Goal: Task Accomplishment & Management: Manage account settings

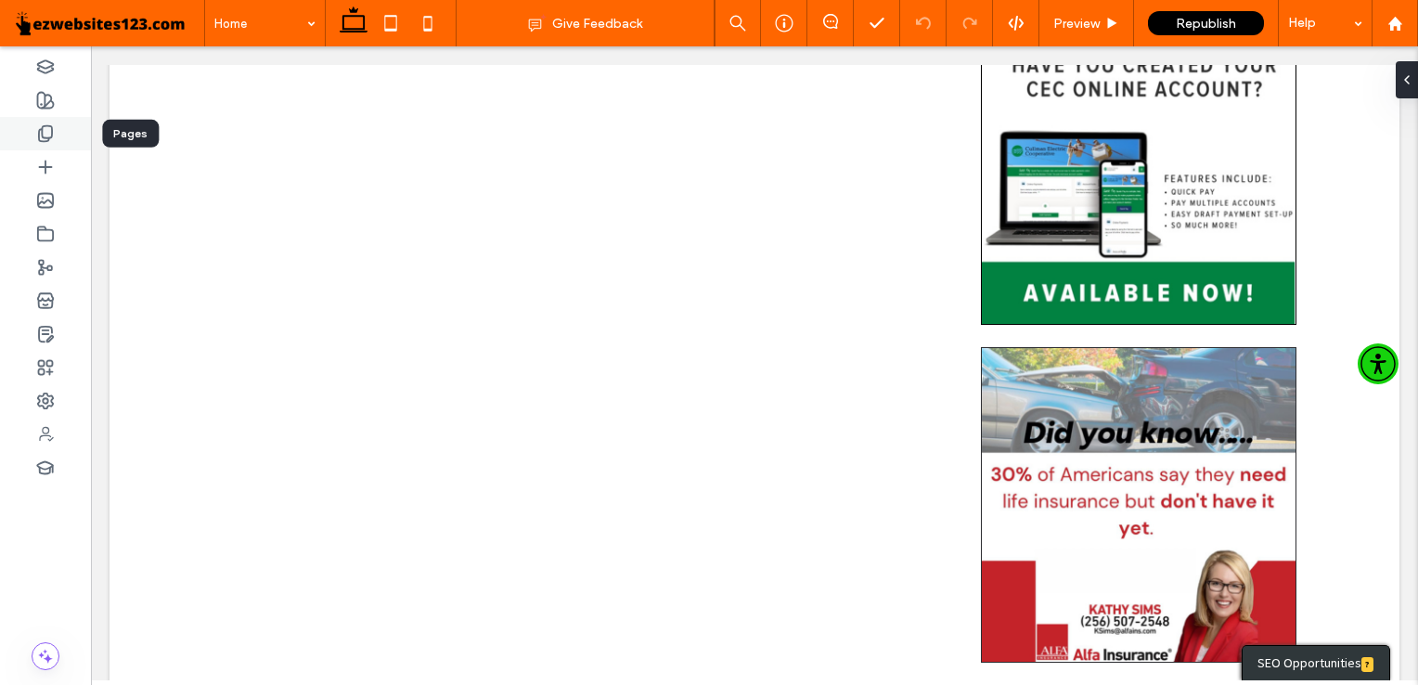
click at [37, 144] on div at bounding box center [45, 133] width 91 height 33
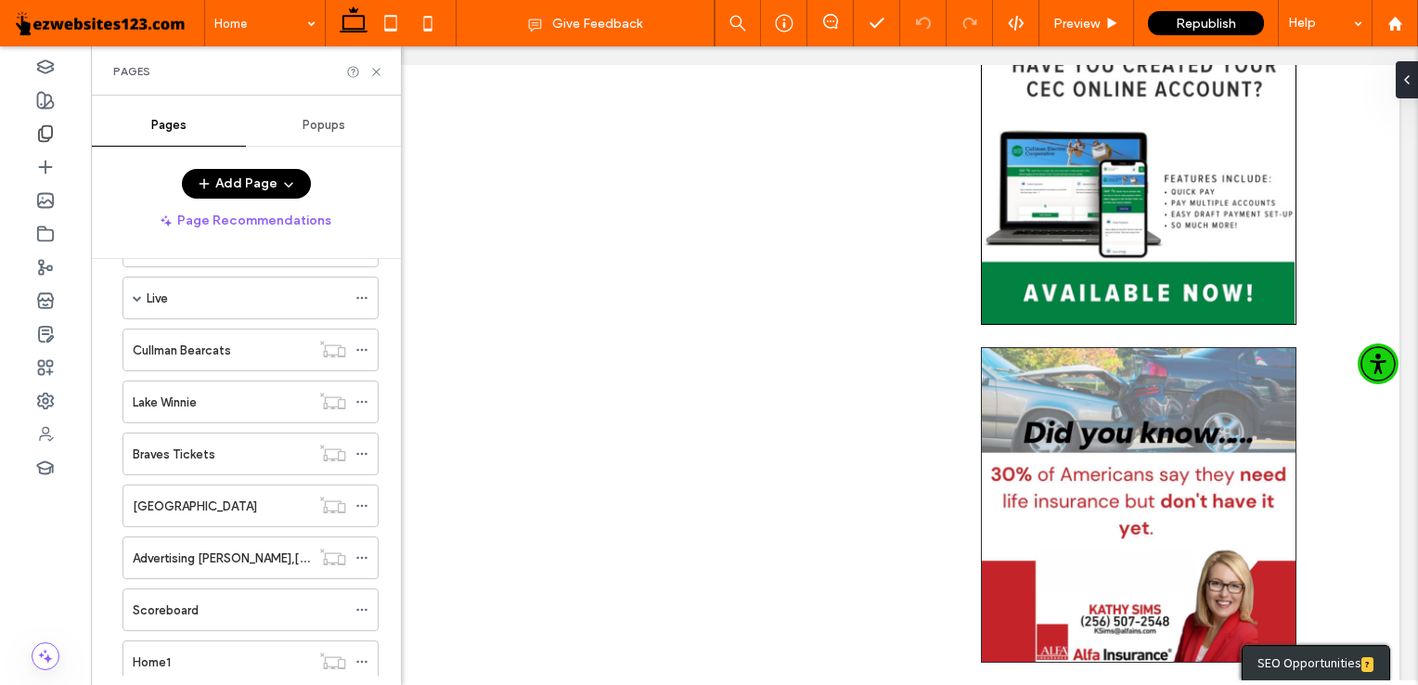
scroll to position [458, 0]
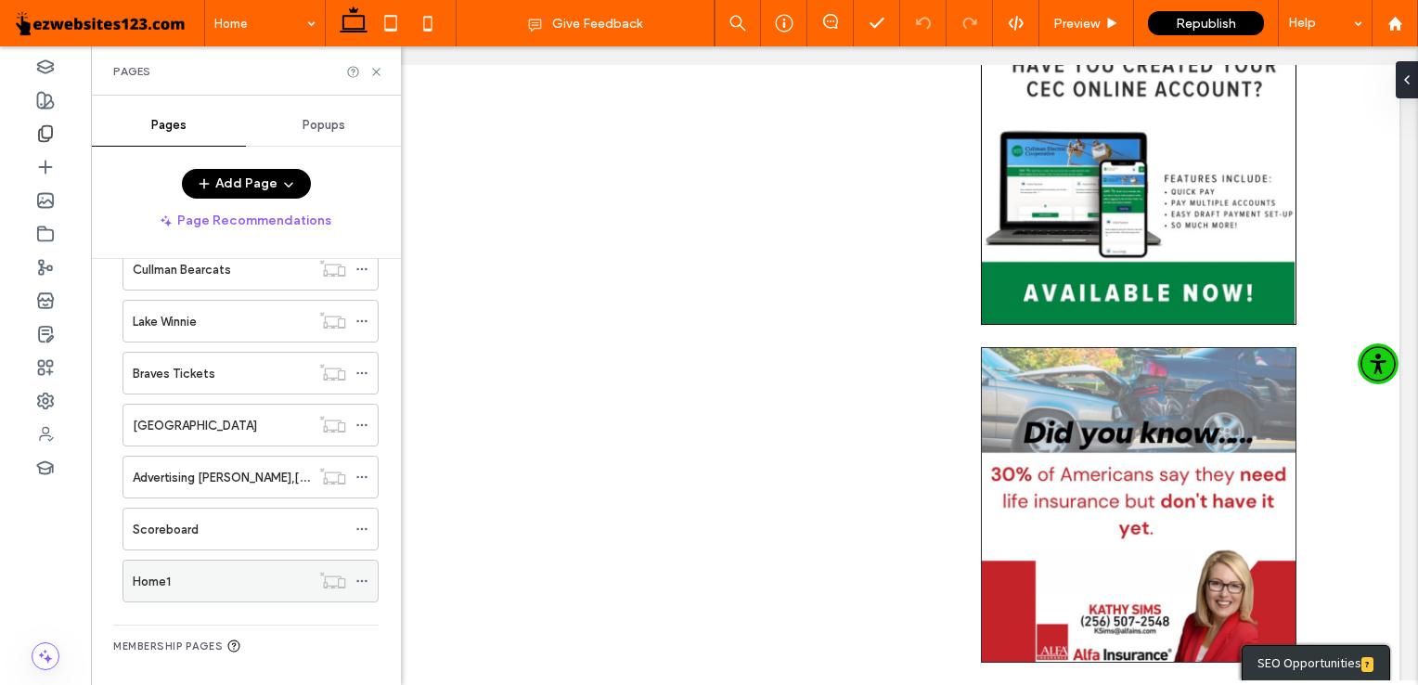
click at [264, 574] on div "Home1" at bounding box center [221, 581] width 177 height 19
click at [381, 74] on icon at bounding box center [376, 72] width 14 height 14
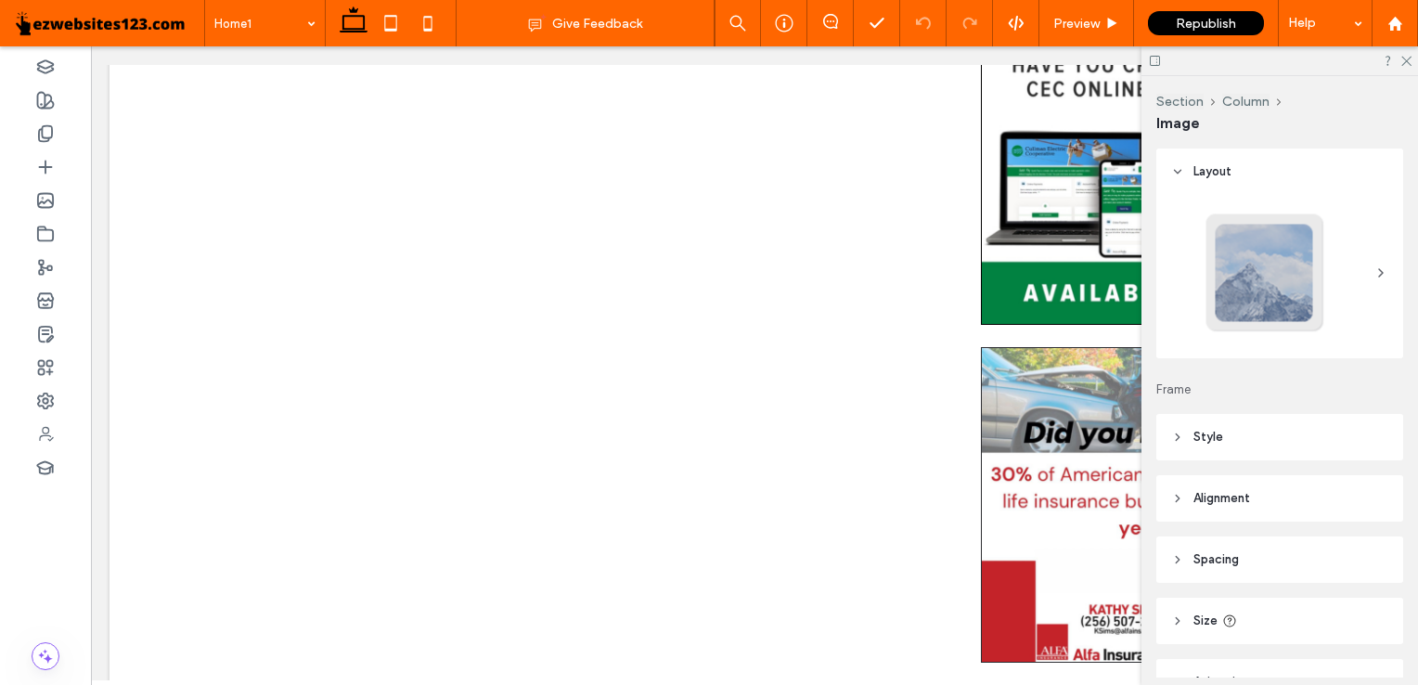
type input "**"
type input "****"
type input "***"
click at [557, 153] on icon "button" at bounding box center [564, 155] width 15 height 15
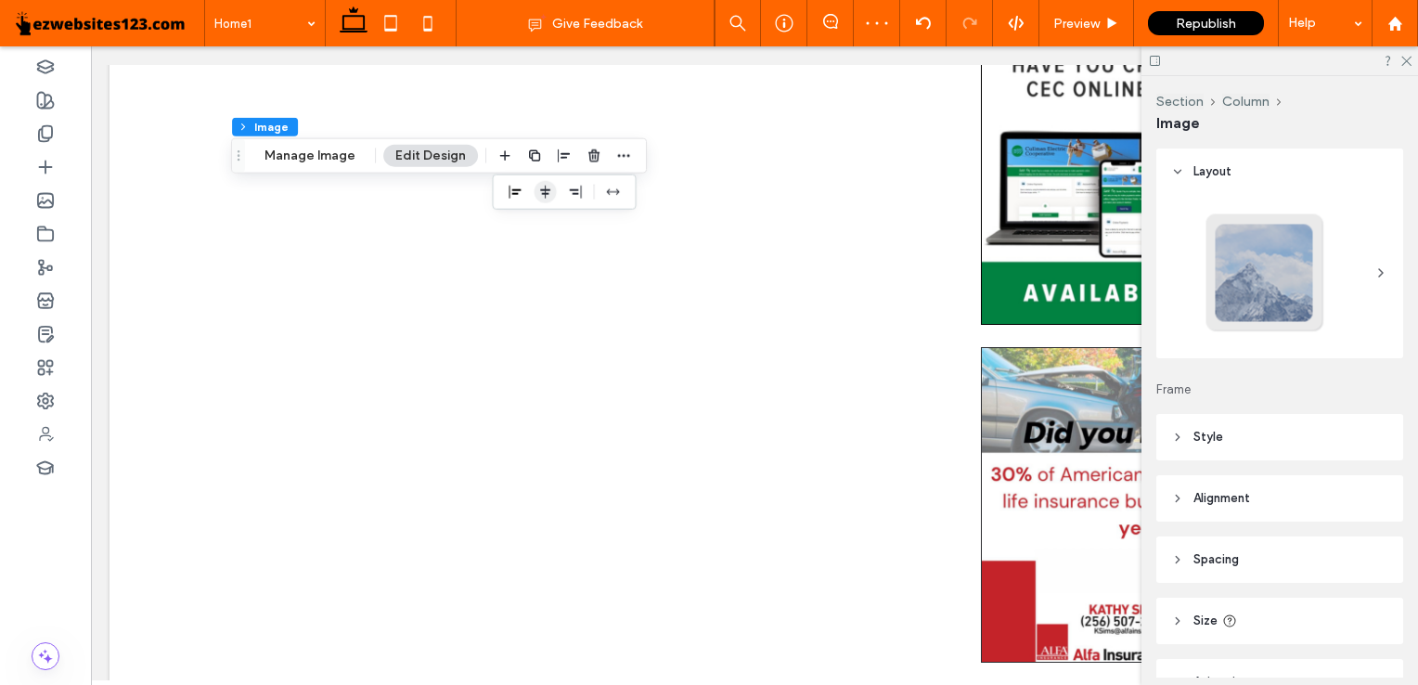
click at [547, 186] on icon "center" at bounding box center [545, 192] width 15 height 15
click at [1403, 58] on use at bounding box center [1406, 62] width 10 height 10
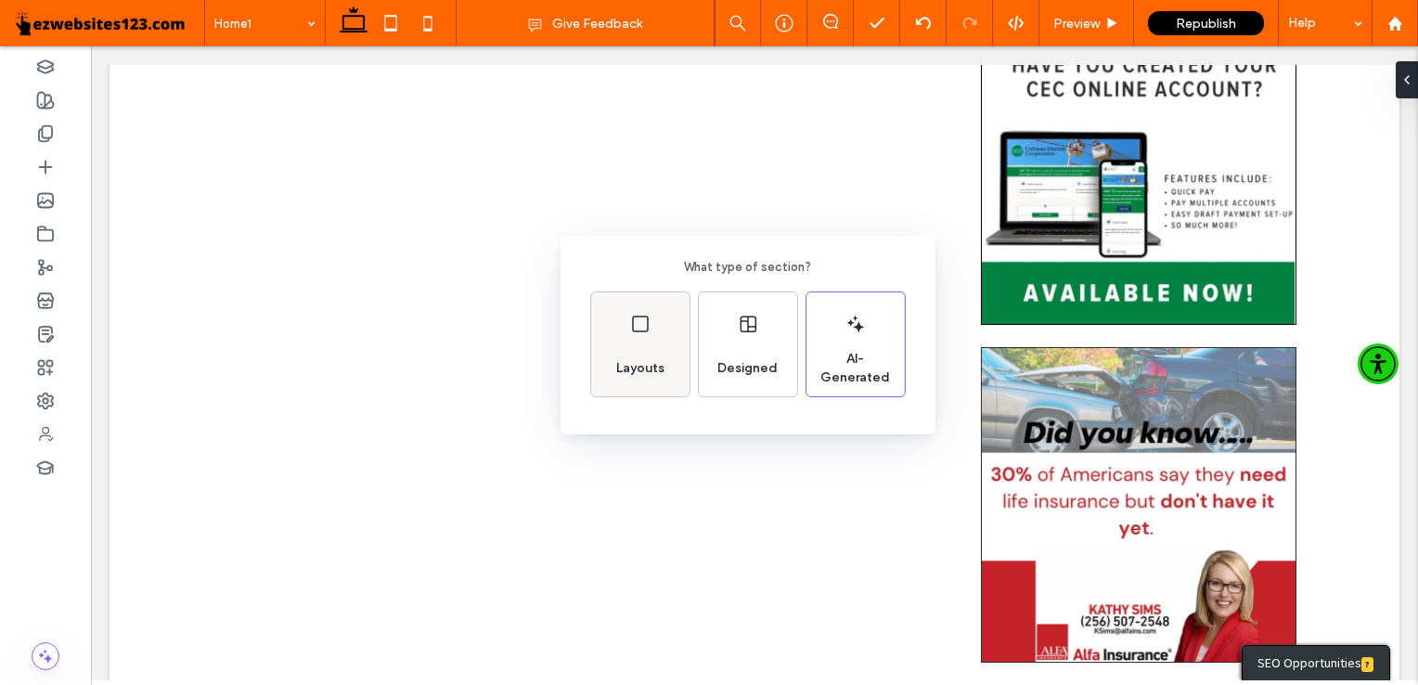
click at [677, 378] on div "Layouts" at bounding box center [640, 344] width 98 height 104
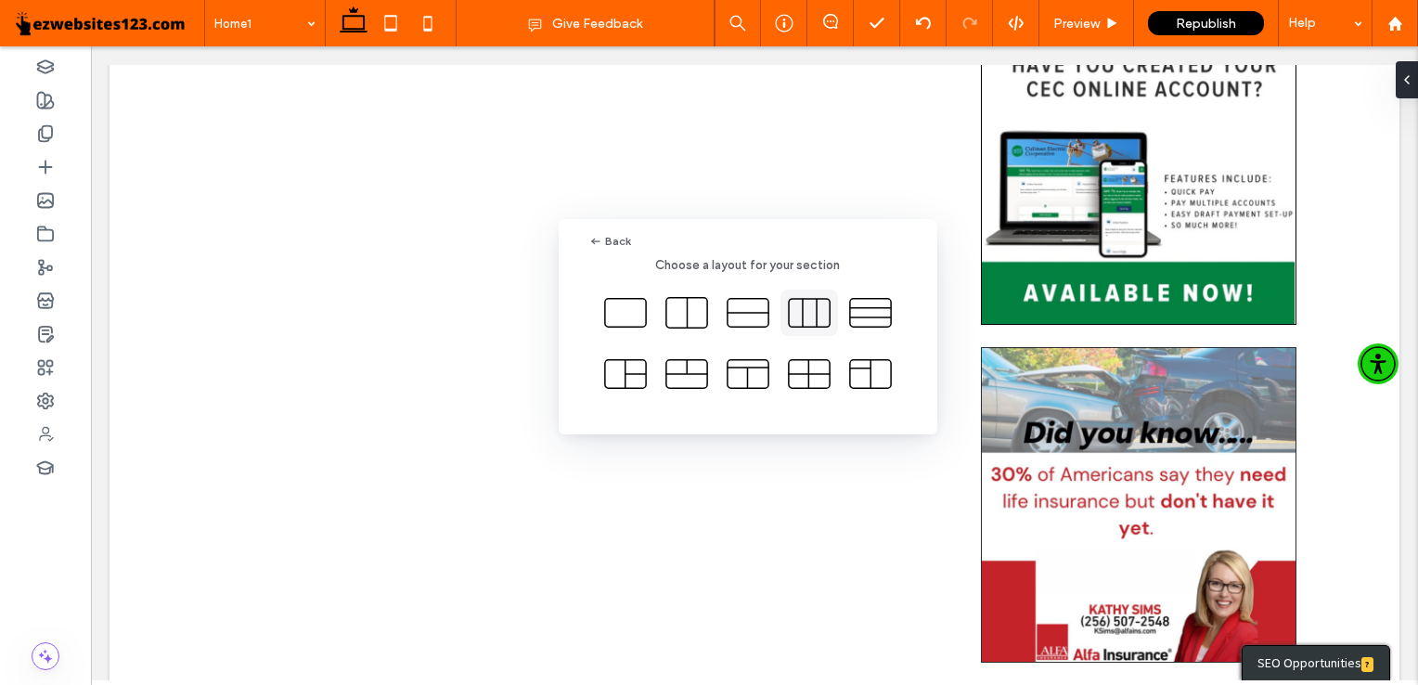
click at [823, 306] on icon at bounding box center [809, 313] width 46 height 46
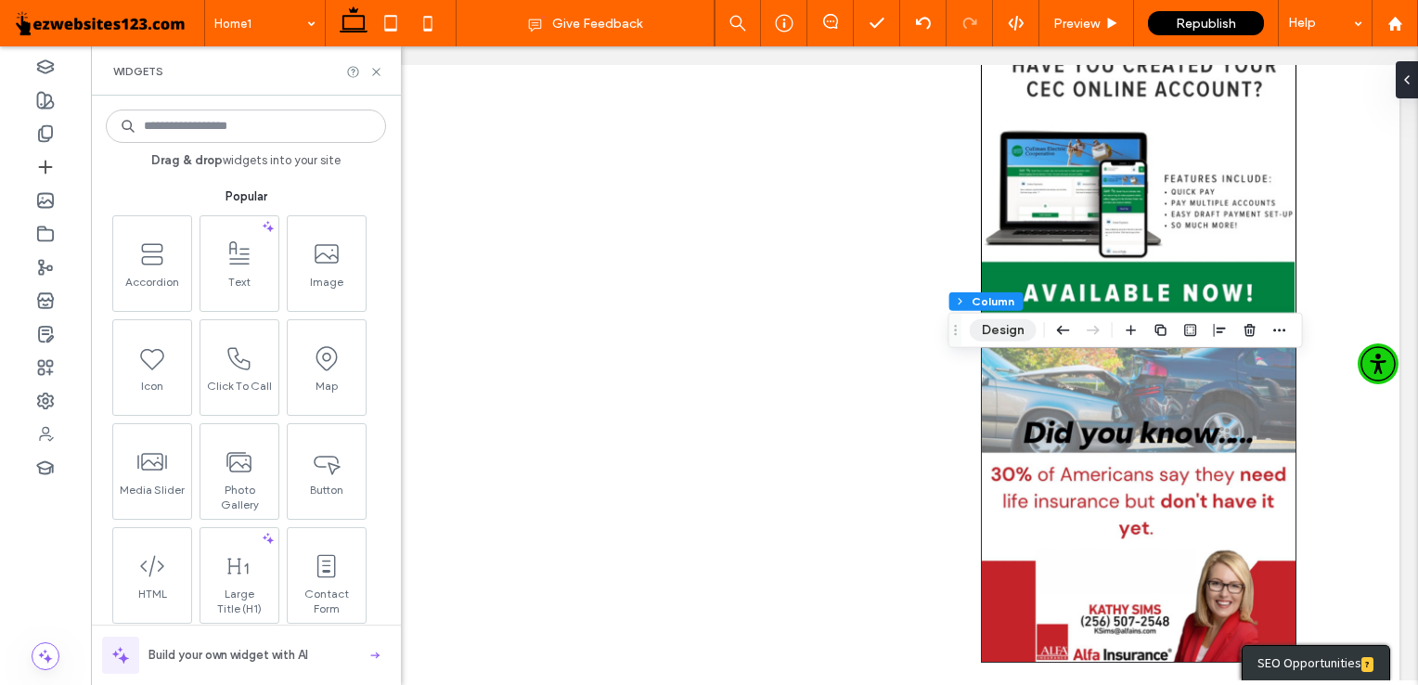
click at [997, 332] on button "Design" at bounding box center [1003, 330] width 67 height 22
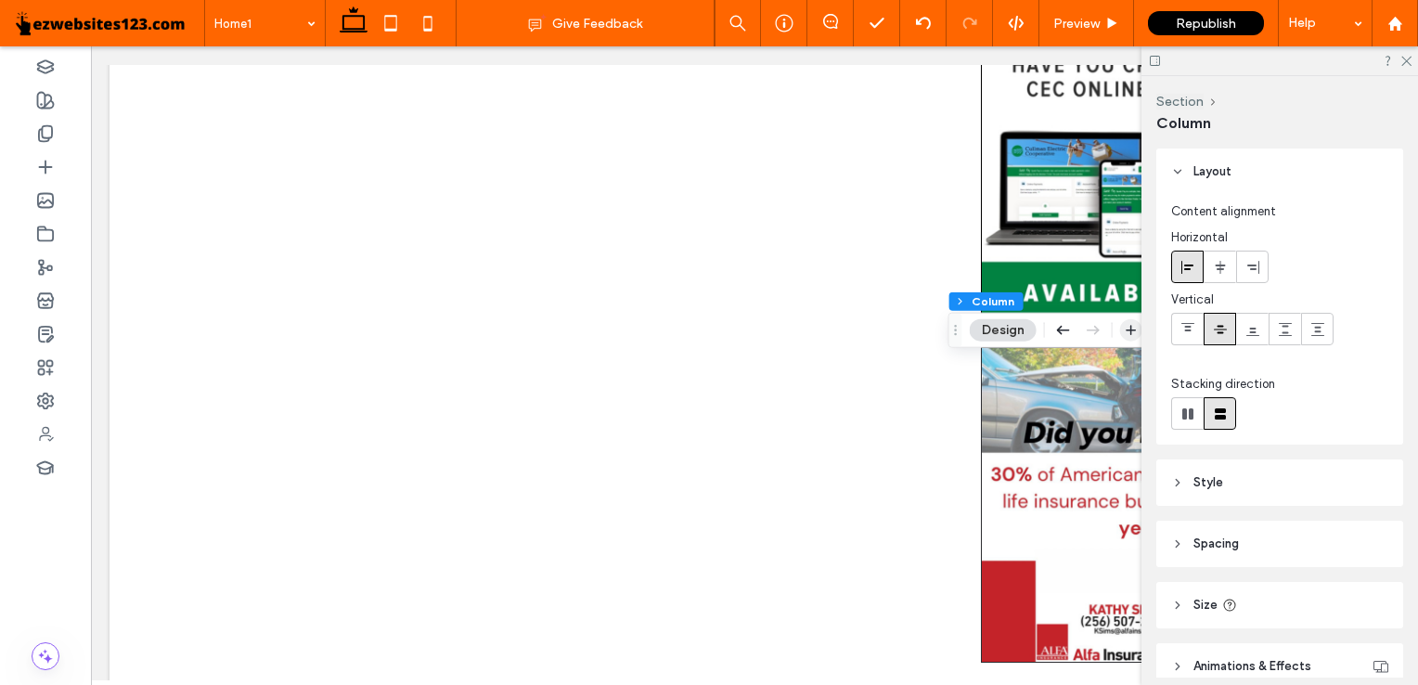
click at [1123, 340] on span "button" at bounding box center [1131, 330] width 22 height 22
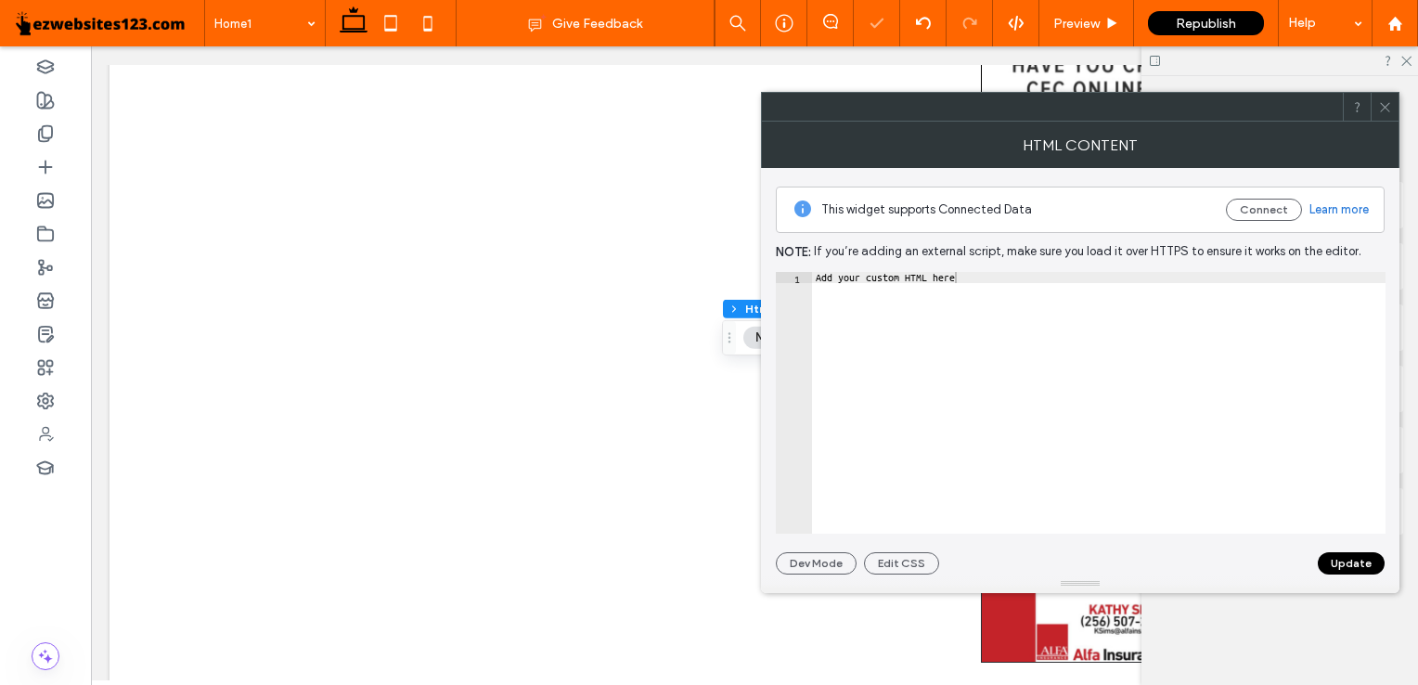
type textarea "**********"
click at [943, 282] on div "Add your custom HTML here" at bounding box center [1099, 414] width 574 height 285
paste textarea "Cursor at row 1"
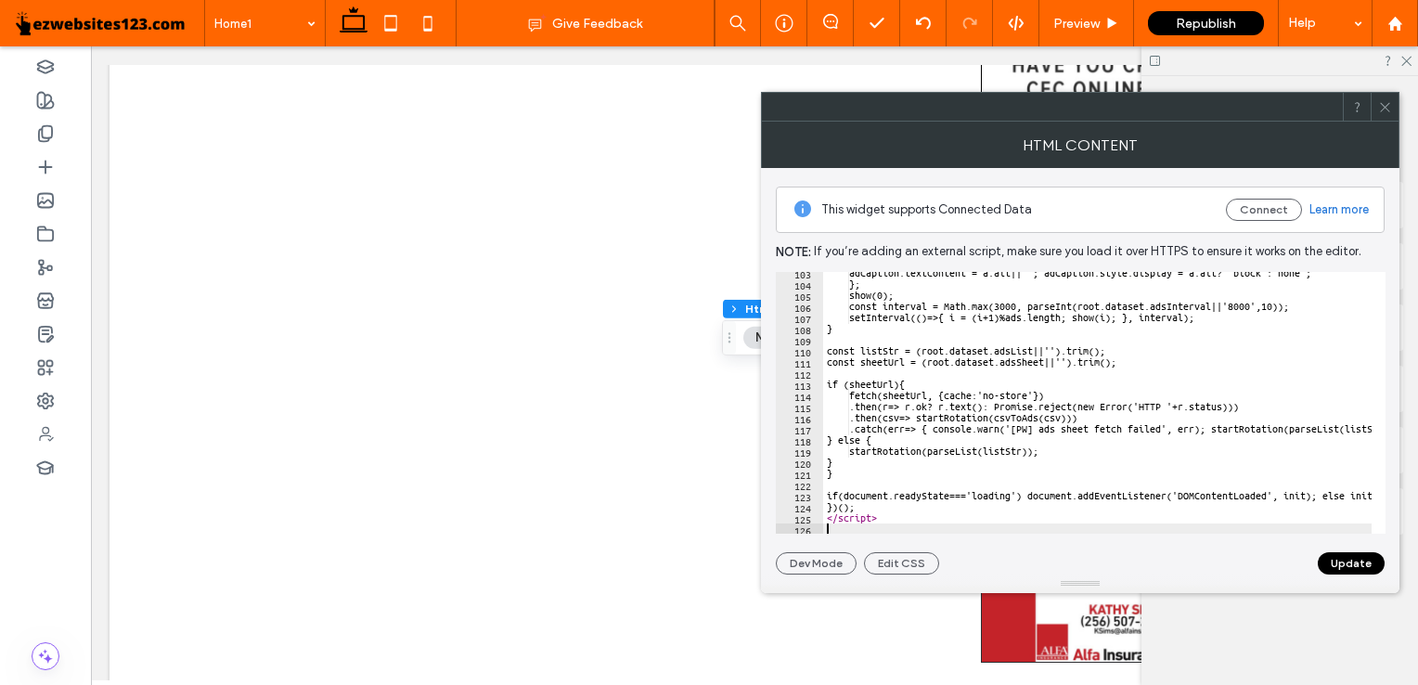
scroll to position [1140, 0]
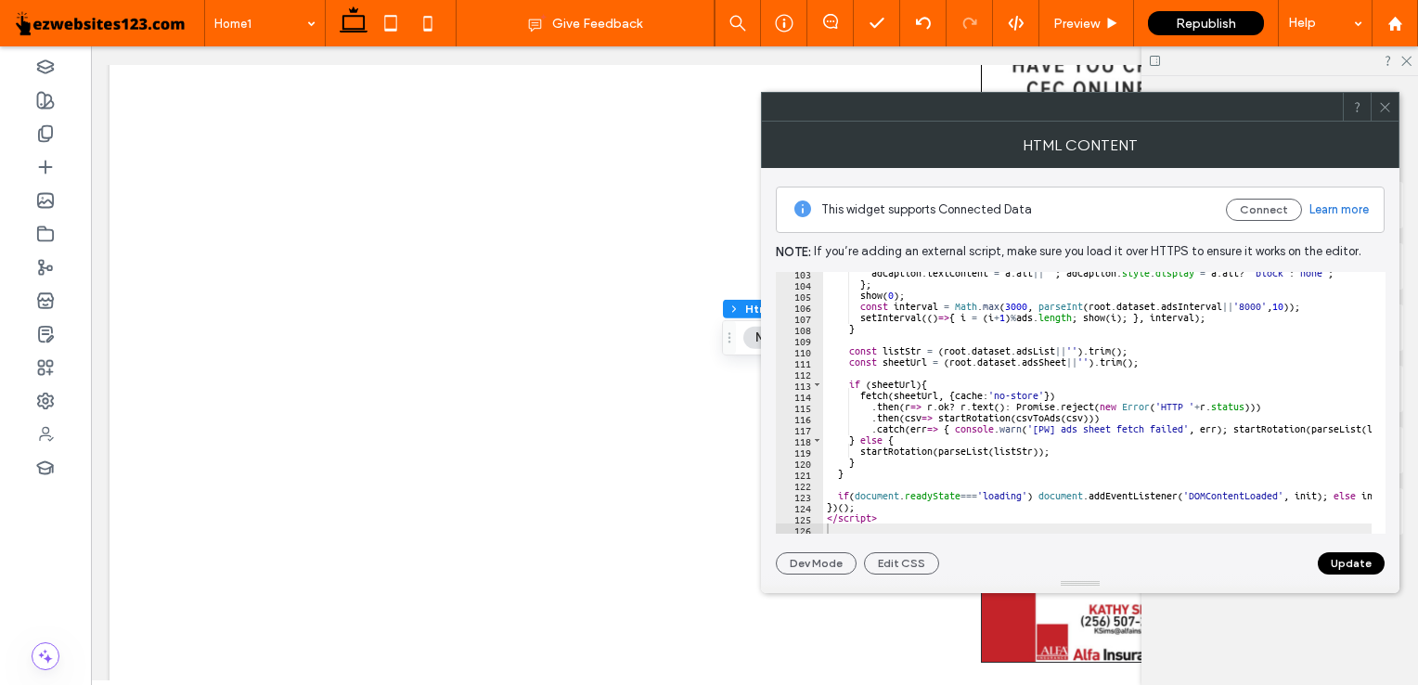
click at [1328, 570] on button "Update" at bounding box center [1351, 563] width 67 height 22
click at [1391, 107] on icon at bounding box center [1385, 107] width 14 height 14
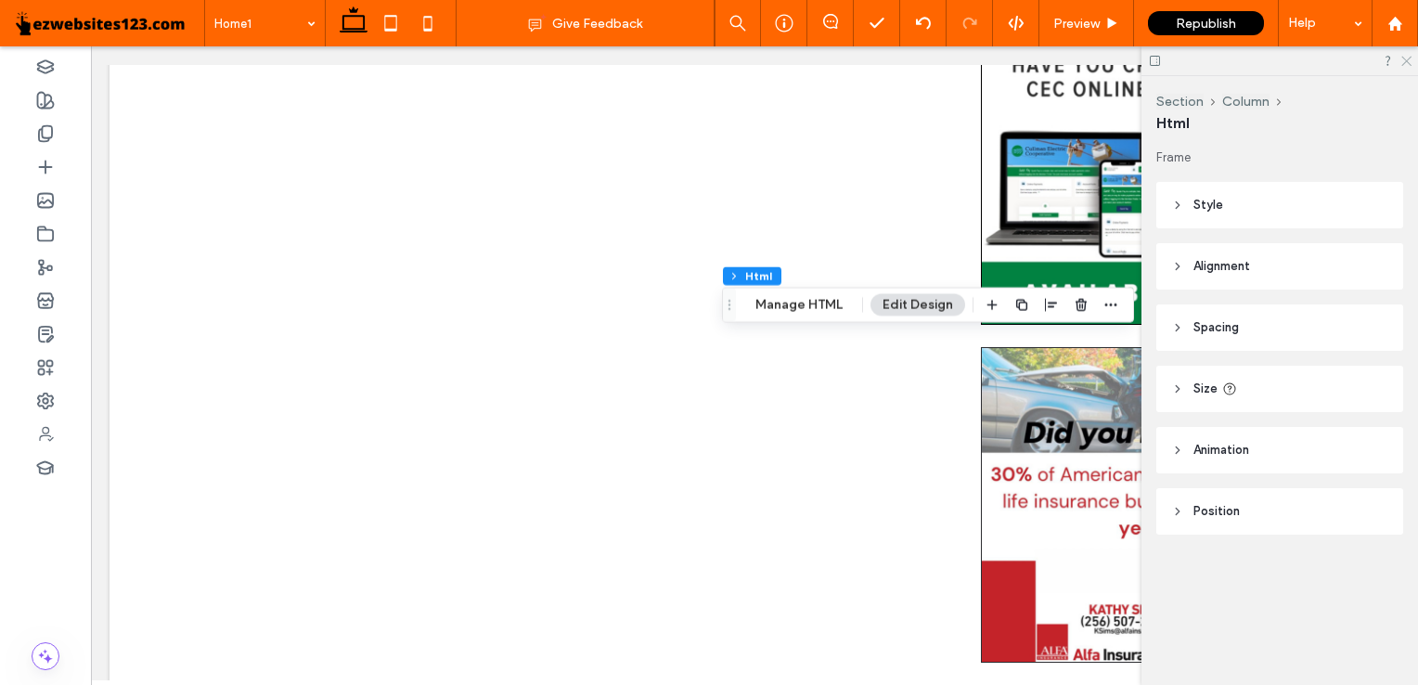
click at [1404, 56] on icon at bounding box center [1406, 60] width 12 height 12
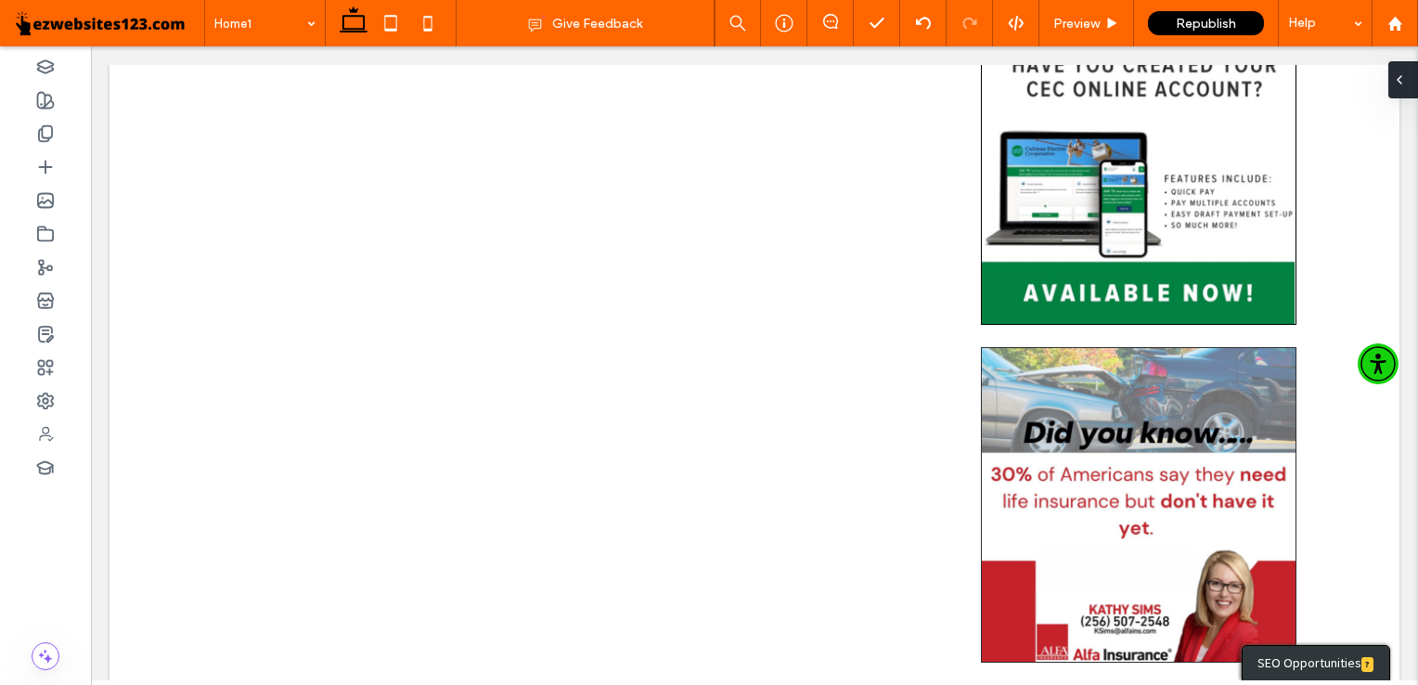
type input "***"
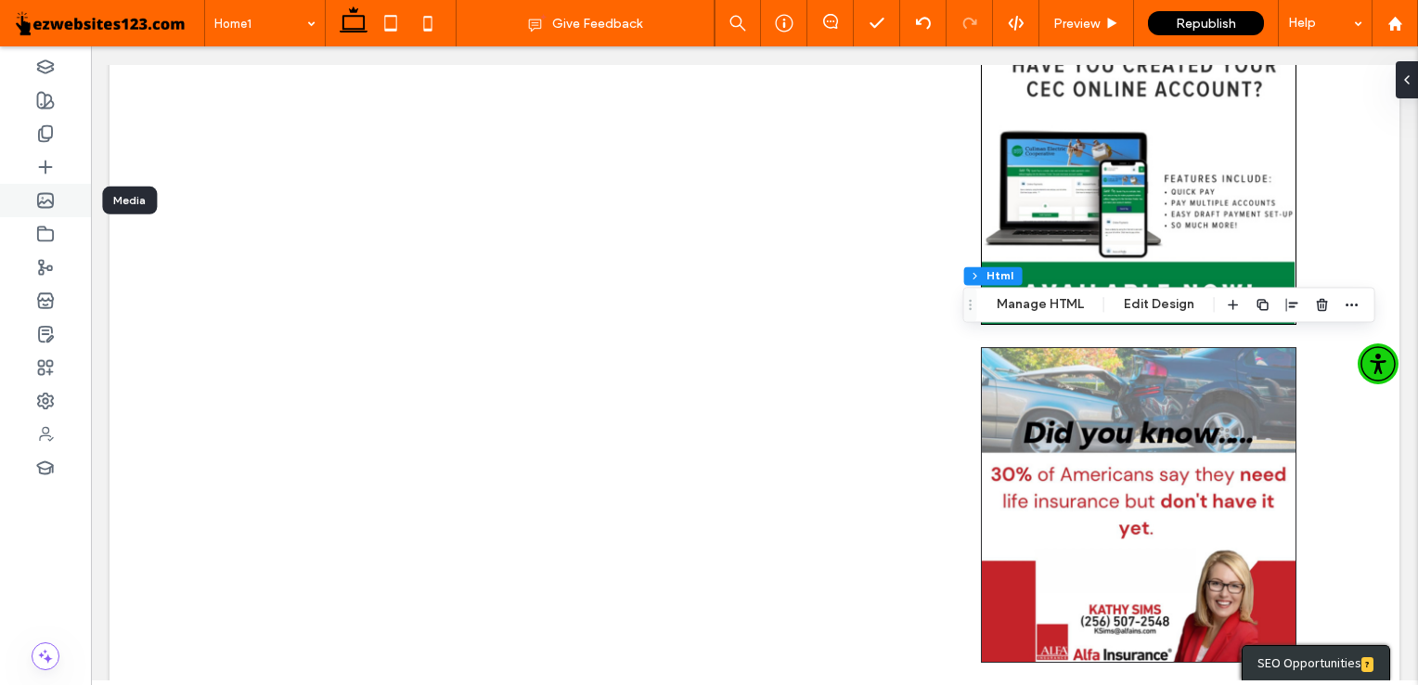
click at [52, 194] on use at bounding box center [45, 201] width 15 height 14
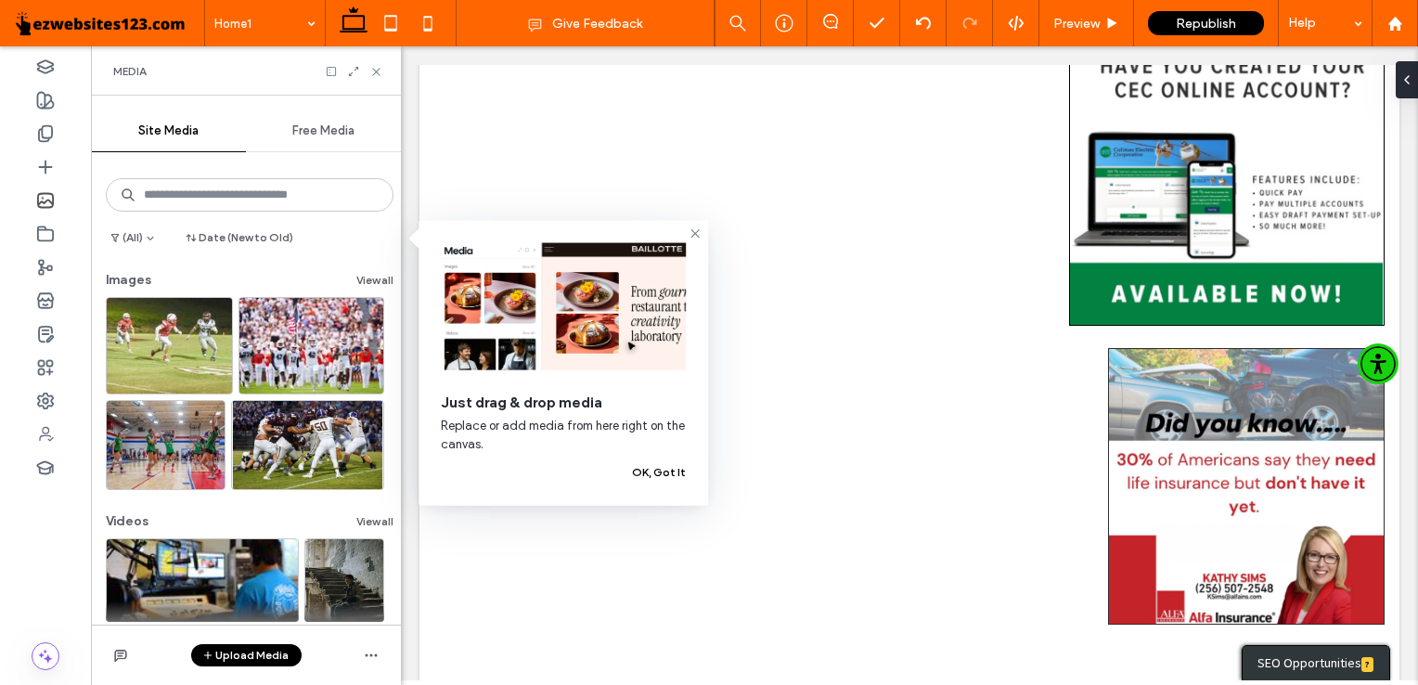
click at [226, 655] on button "Upload Media" at bounding box center [246, 655] width 110 height 22
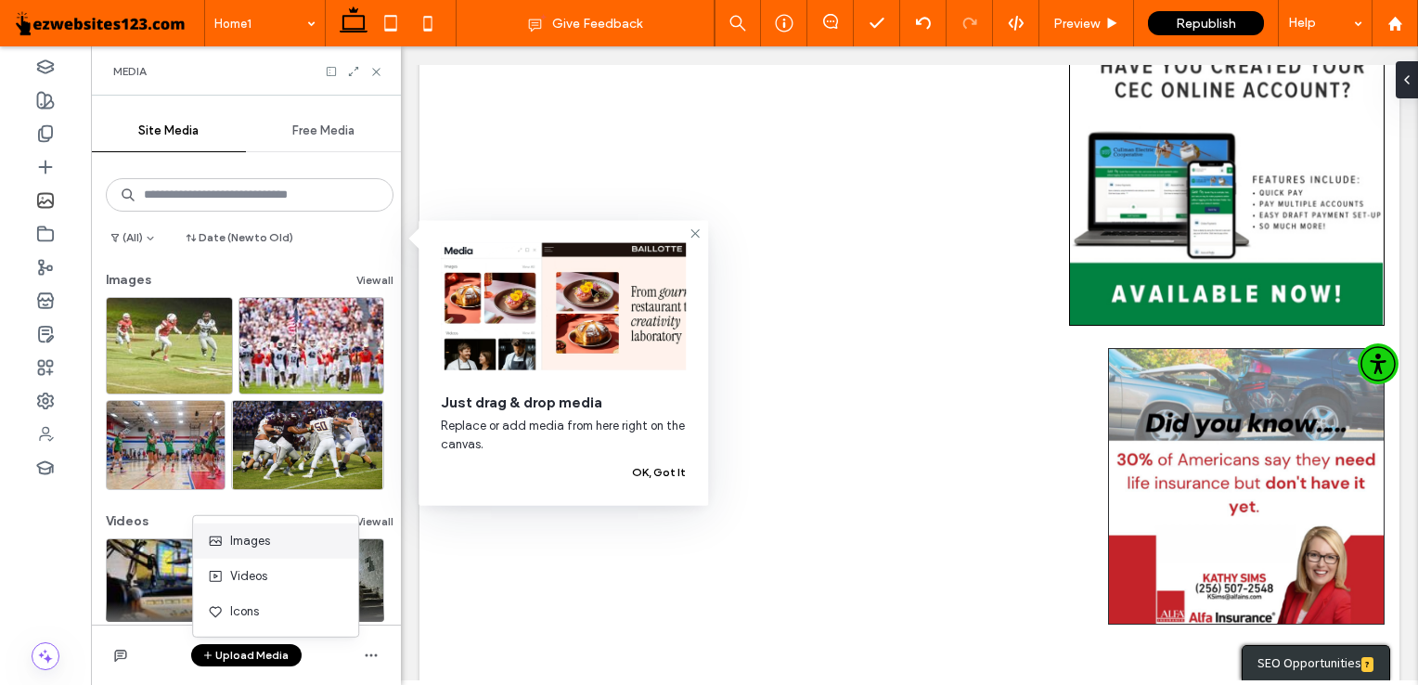
click at [227, 551] on div "Images" at bounding box center [275, 540] width 165 height 35
click at [232, 546] on span "Images" at bounding box center [250, 541] width 40 height 19
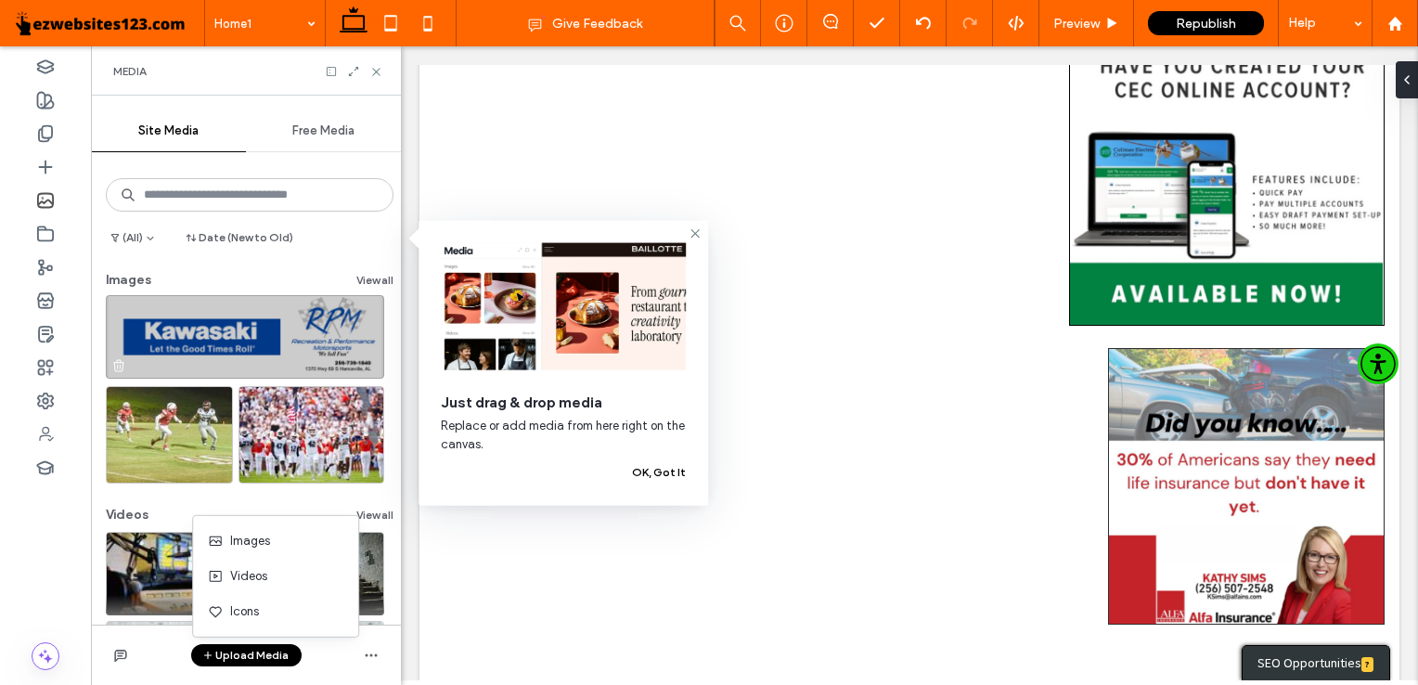
click at [168, 311] on img at bounding box center [245, 337] width 278 height 84
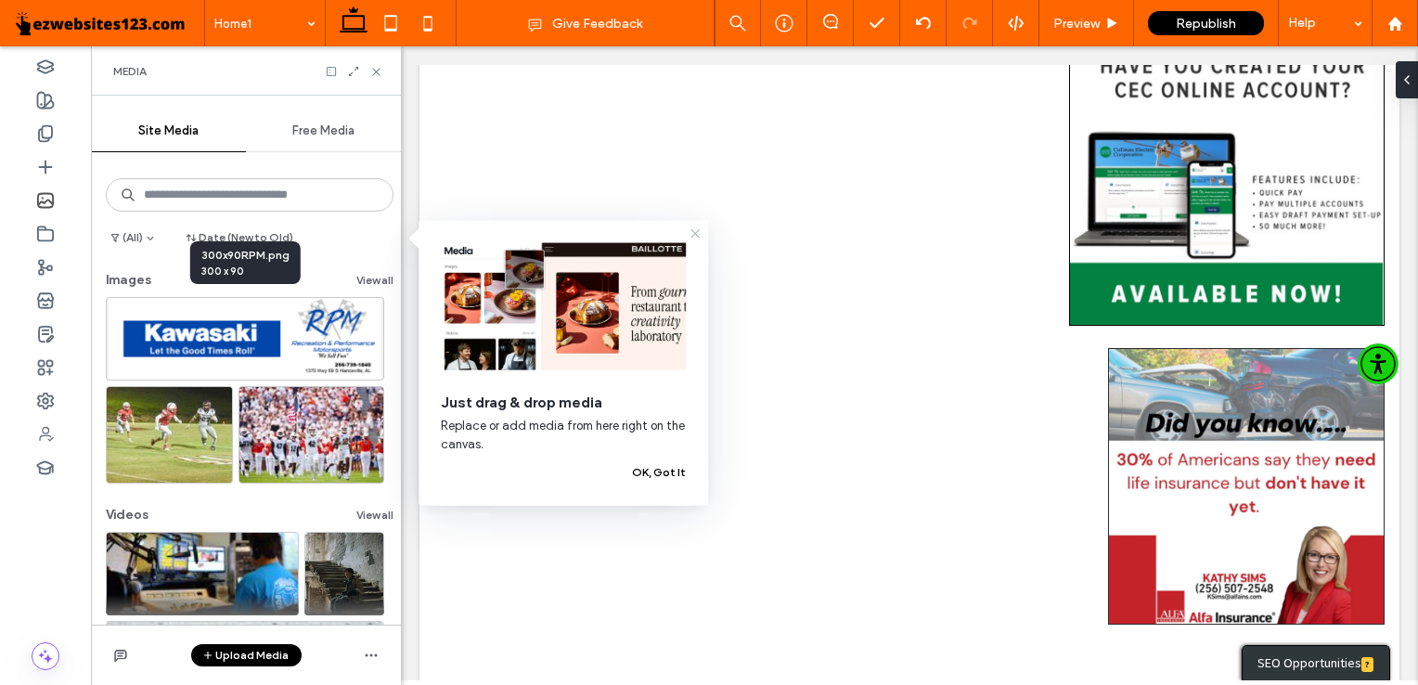
drag, startPoint x: 282, startPoint y: 313, endPoint x: 694, endPoint y: 232, distance: 419.9
click at [694, 232] on icon at bounding box center [695, 233] width 15 height 15
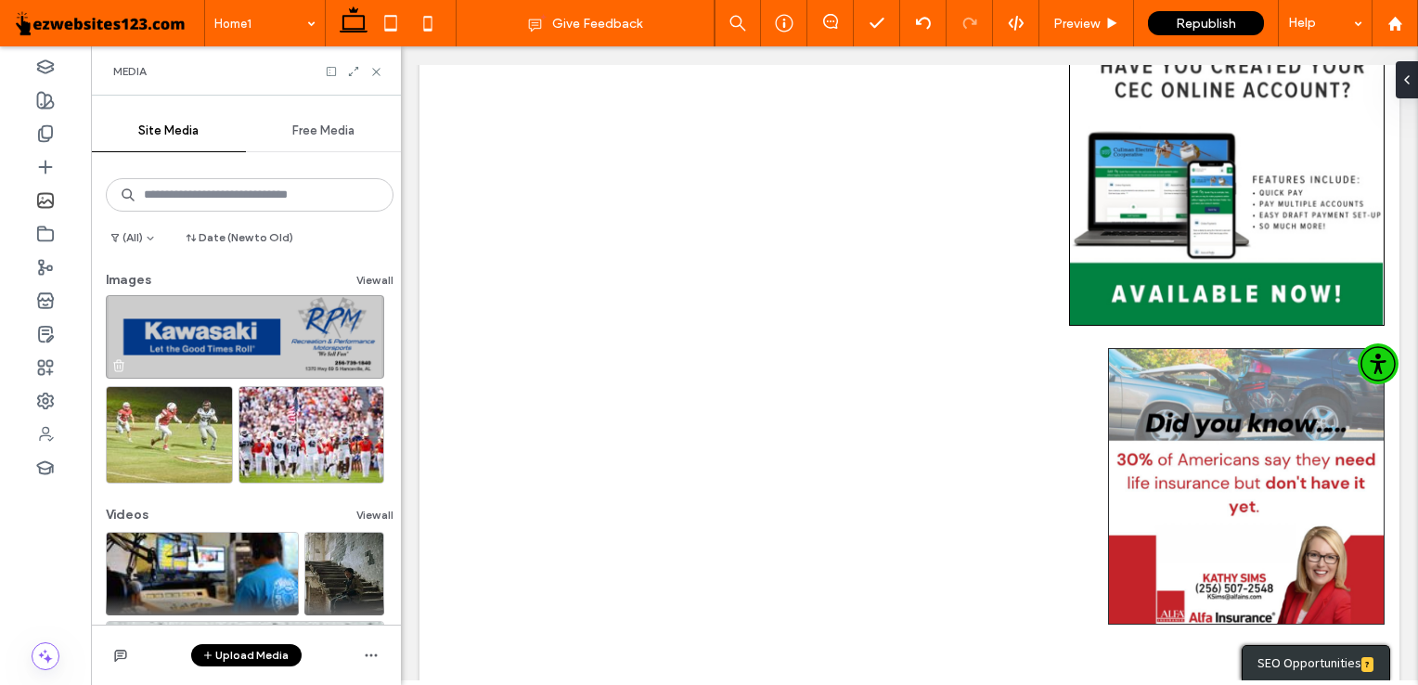
click at [312, 328] on img at bounding box center [245, 337] width 278 height 84
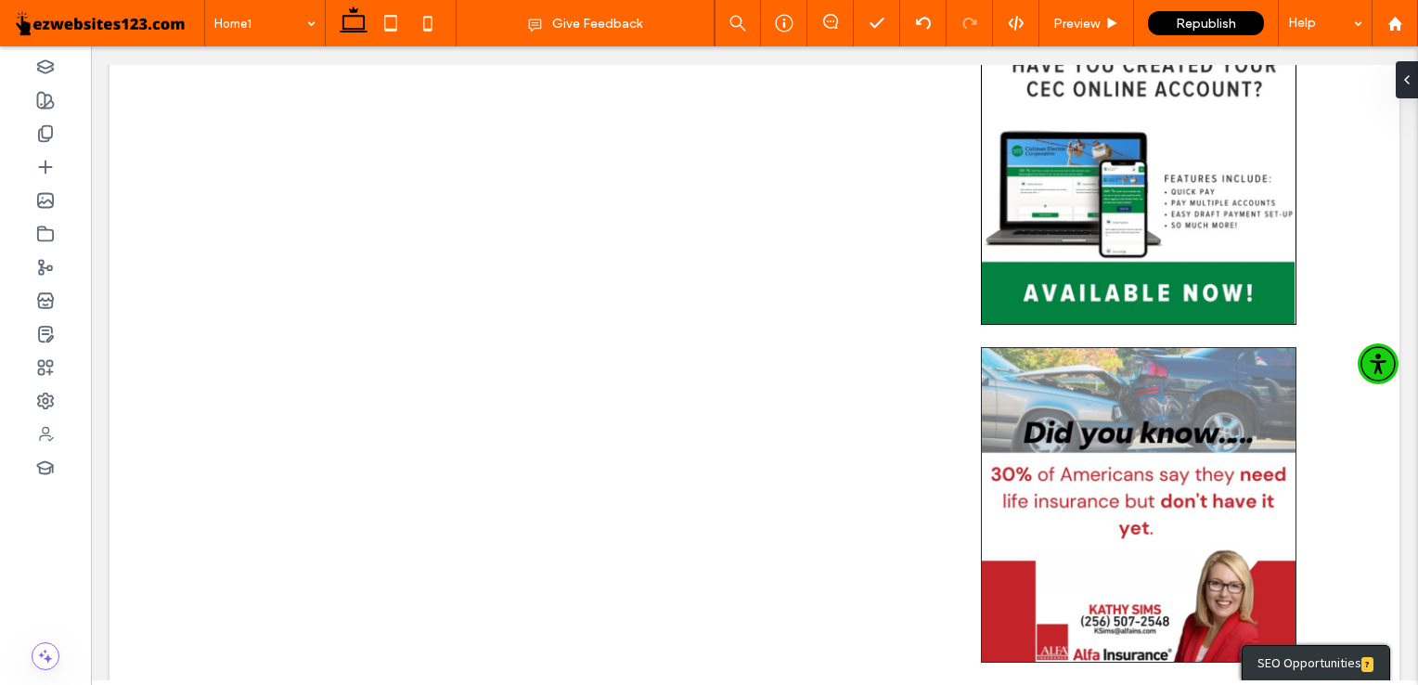
type input "**"
type input "****"
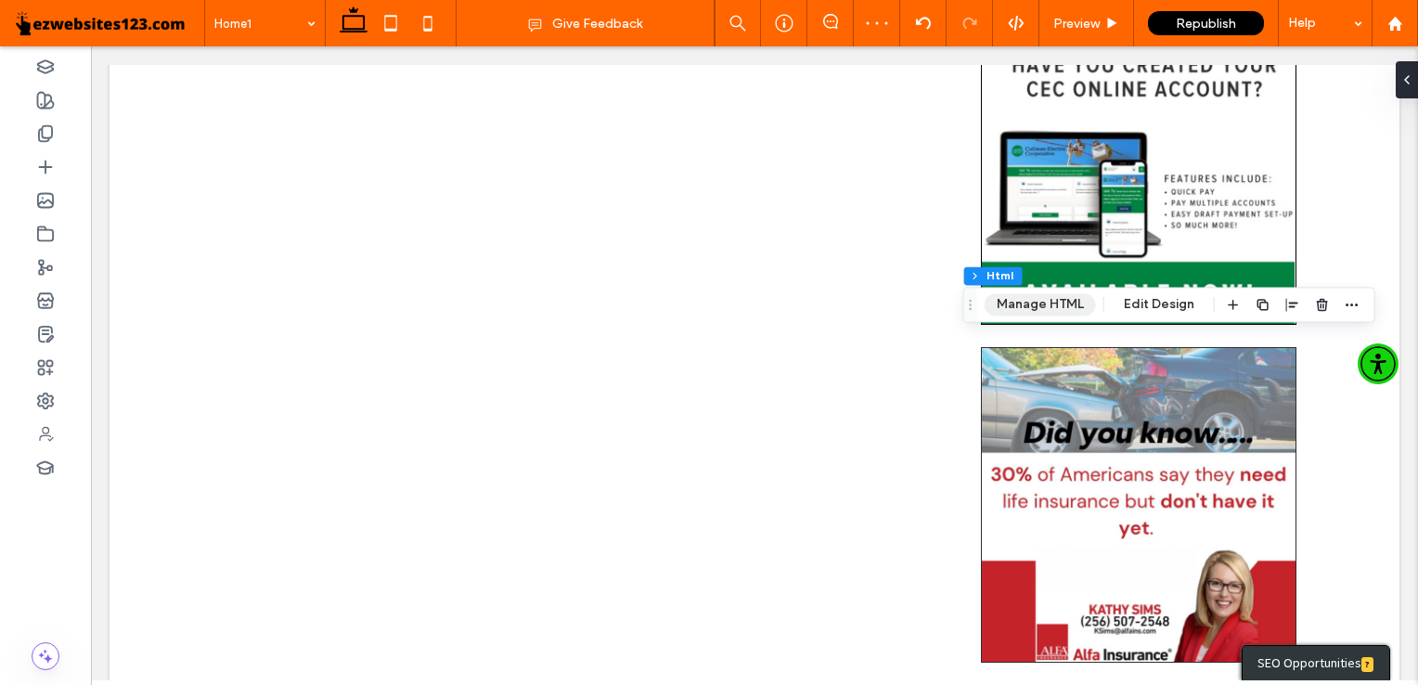
click at [1058, 301] on button "Manage HTML" at bounding box center [1040, 304] width 111 height 22
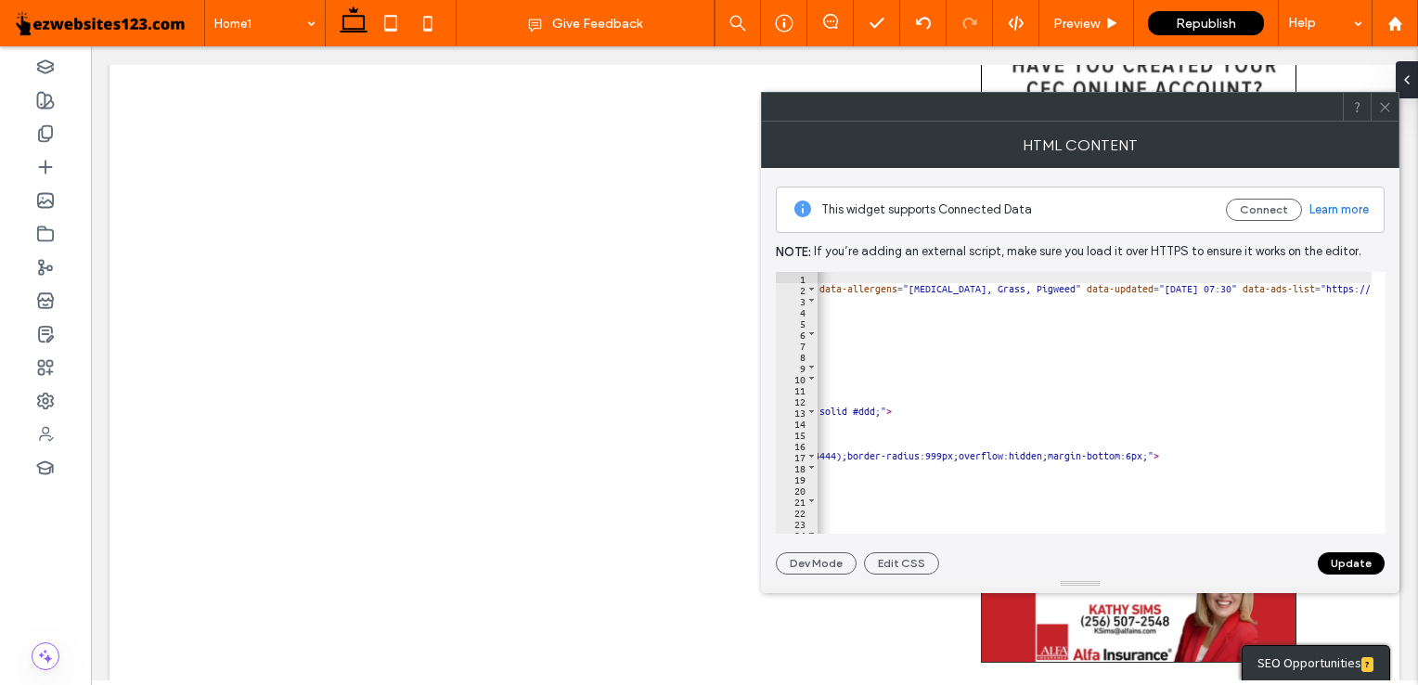
scroll to position [0, 512]
click at [1381, 107] on icon at bounding box center [1385, 107] width 14 height 14
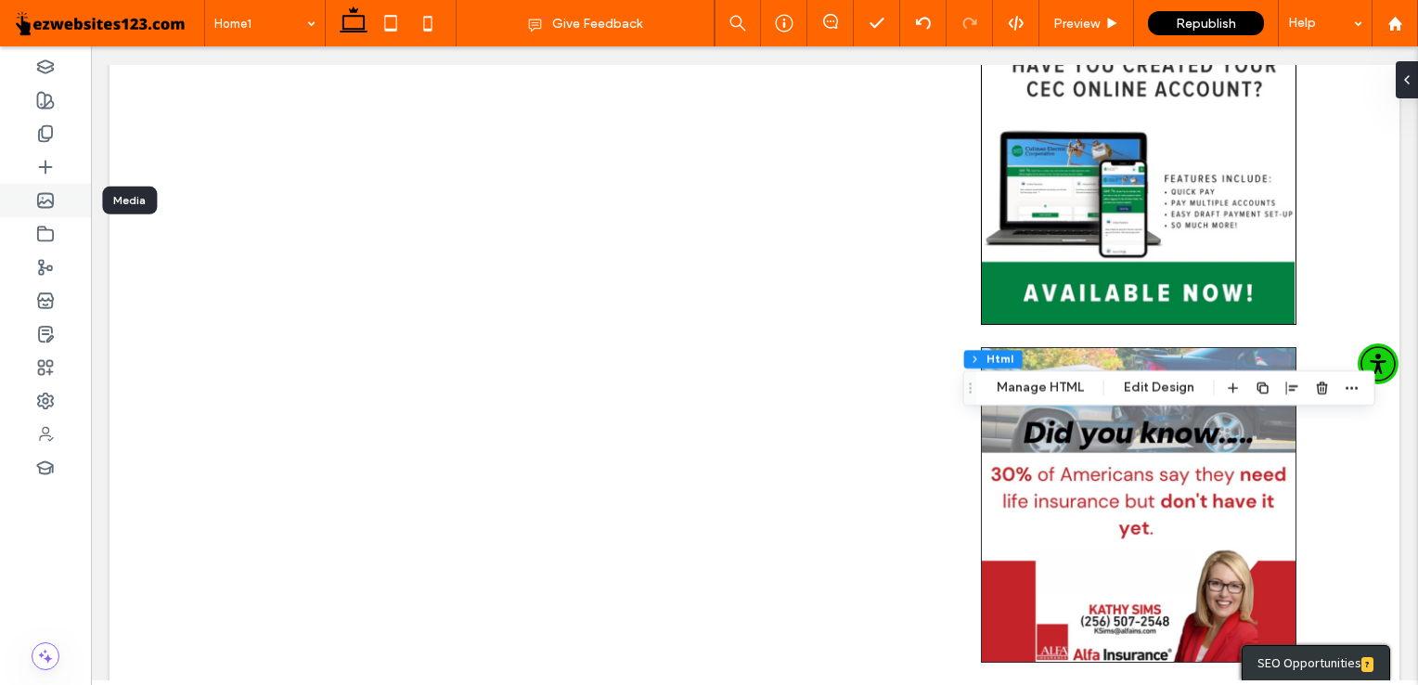
click at [56, 200] on div at bounding box center [45, 200] width 91 height 33
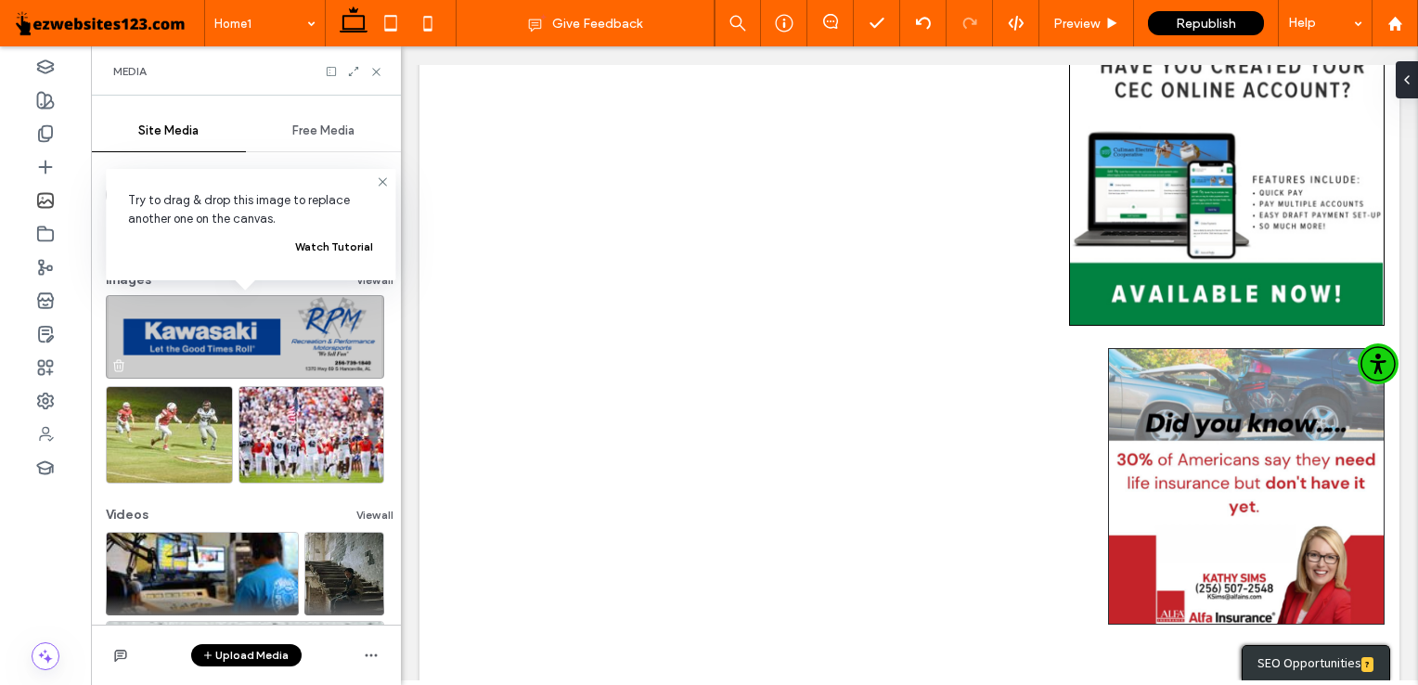
click at [252, 332] on img at bounding box center [245, 337] width 278 height 84
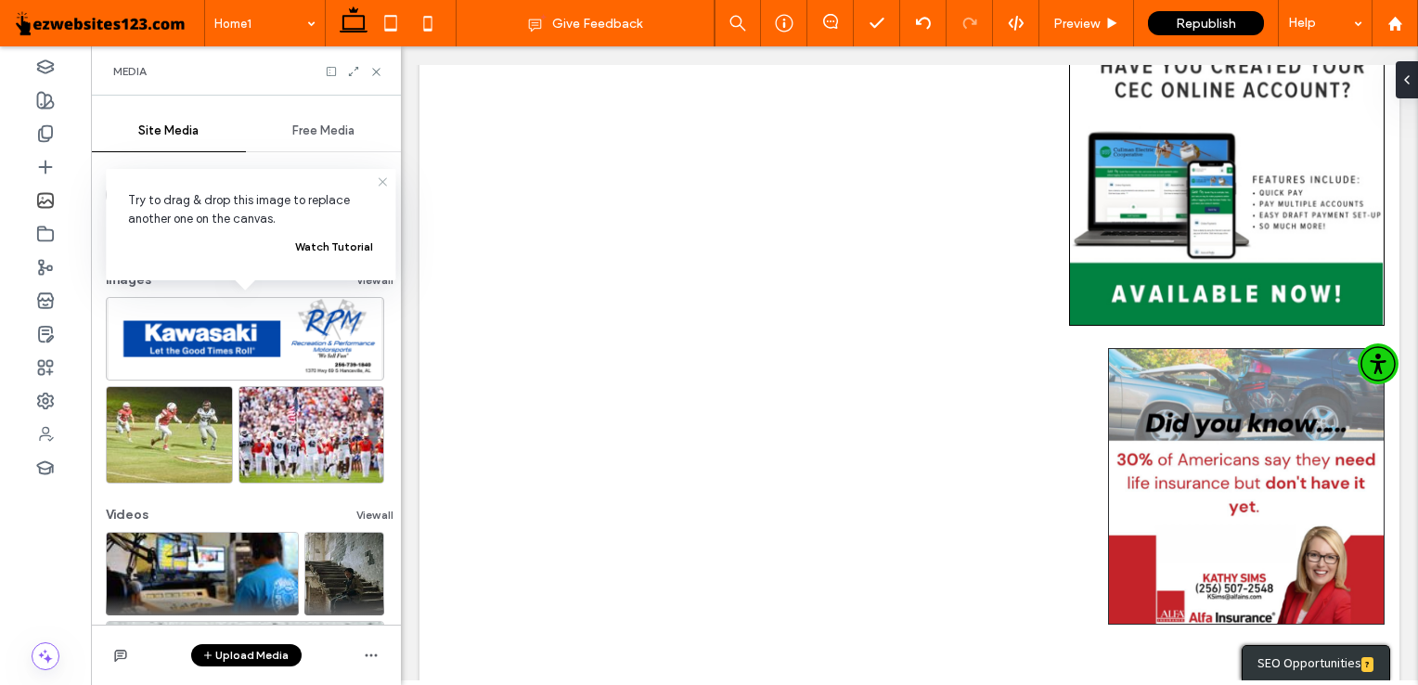
click at [377, 188] on icon at bounding box center [382, 181] width 15 height 15
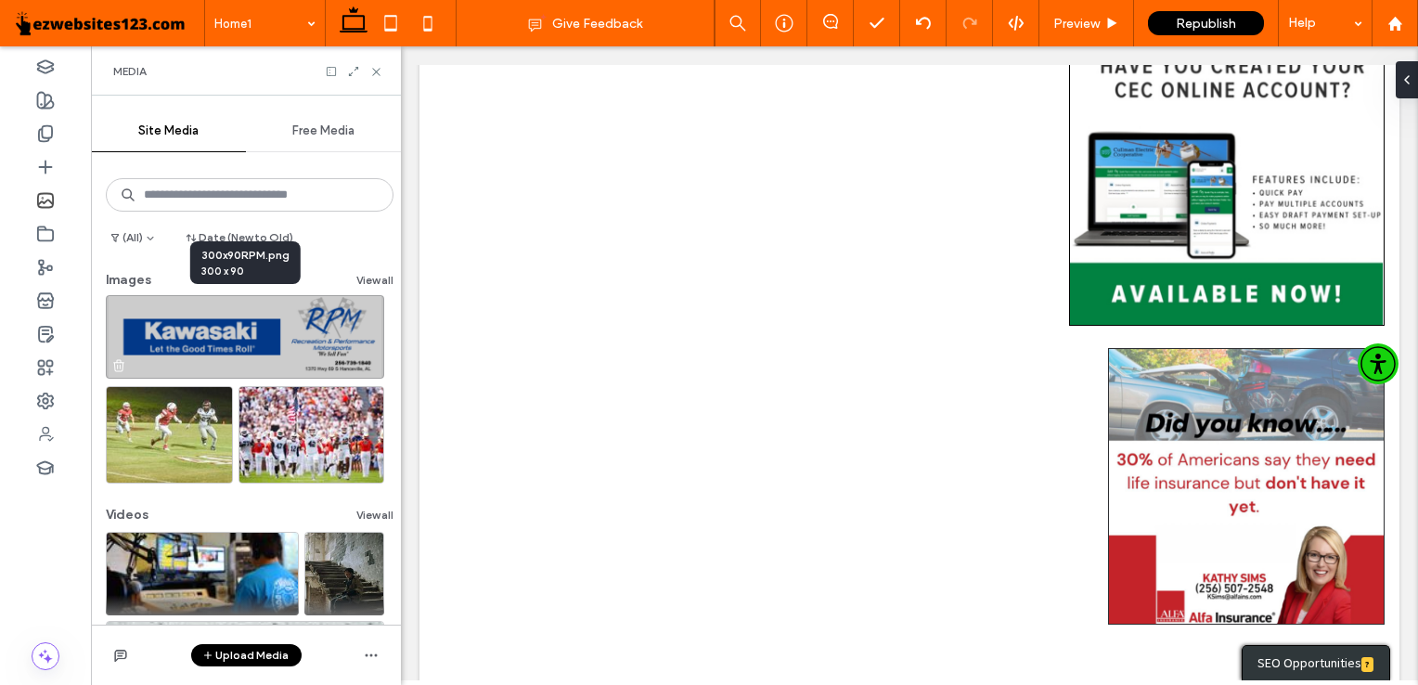
click at [307, 317] on img at bounding box center [245, 337] width 278 height 84
drag, startPoint x: 307, startPoint y: 317, endPoint x: 279, endPoint y: 314, distance: 28.1
click at [279, 314] on img at bounding box center [245, 337] width 278 height 84
click at [353, 301] on img at bounding box center [245, 337] width 278 height 84
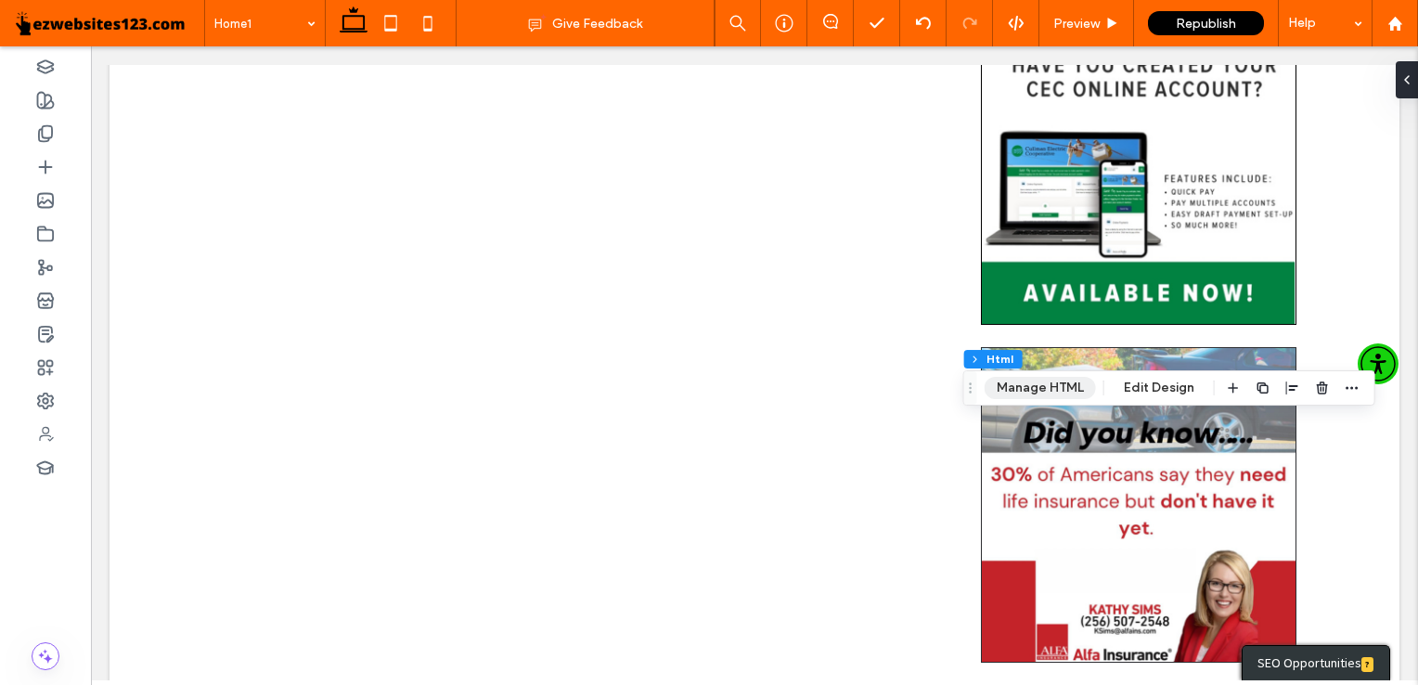
click at [1070, 377] on button "Manage HTML" at bounding box center [1040, 388] width 111 height 22
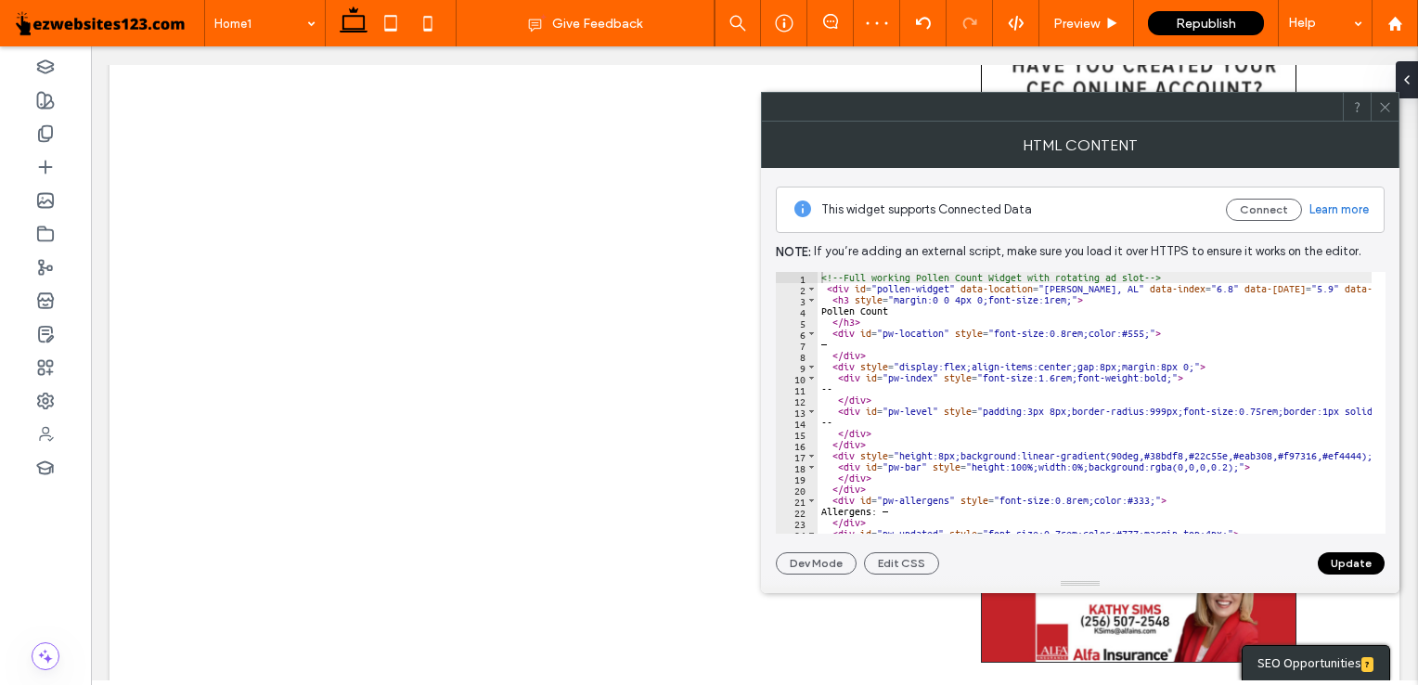
type textarea "**********"
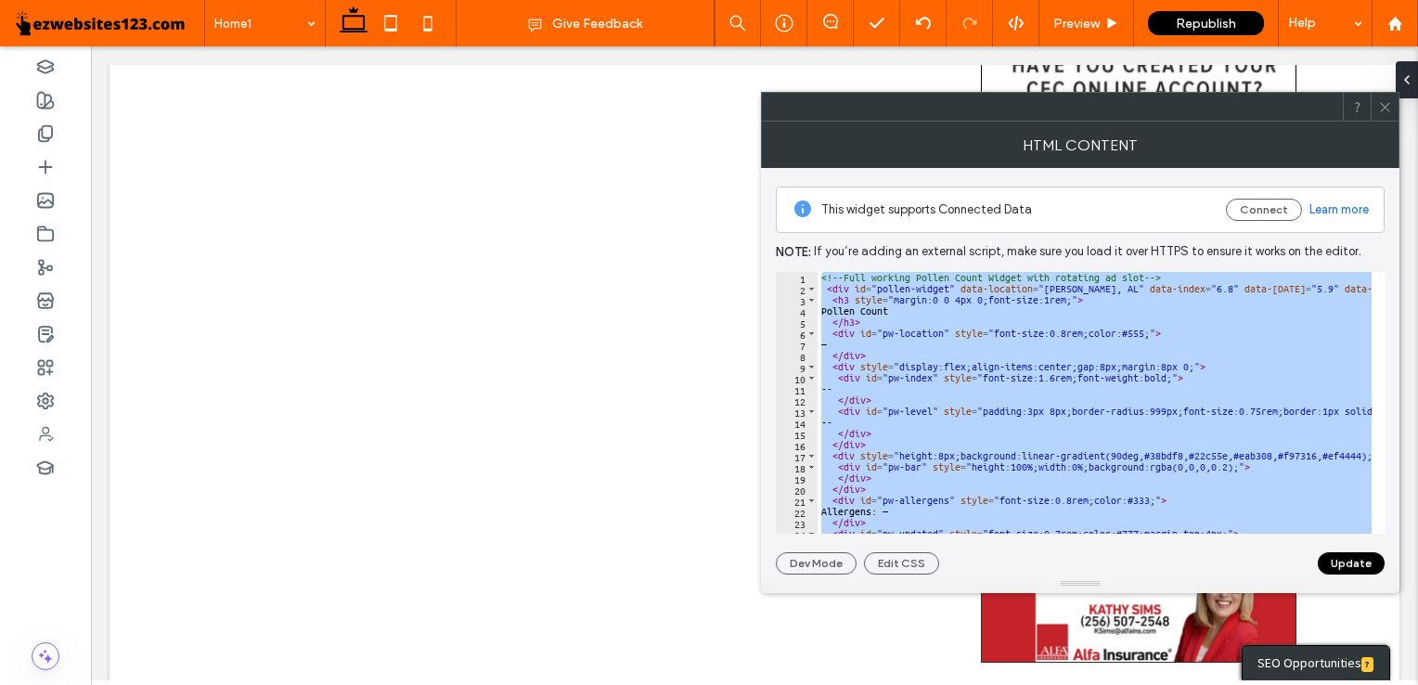
paste textarea "Cursor at row 113"
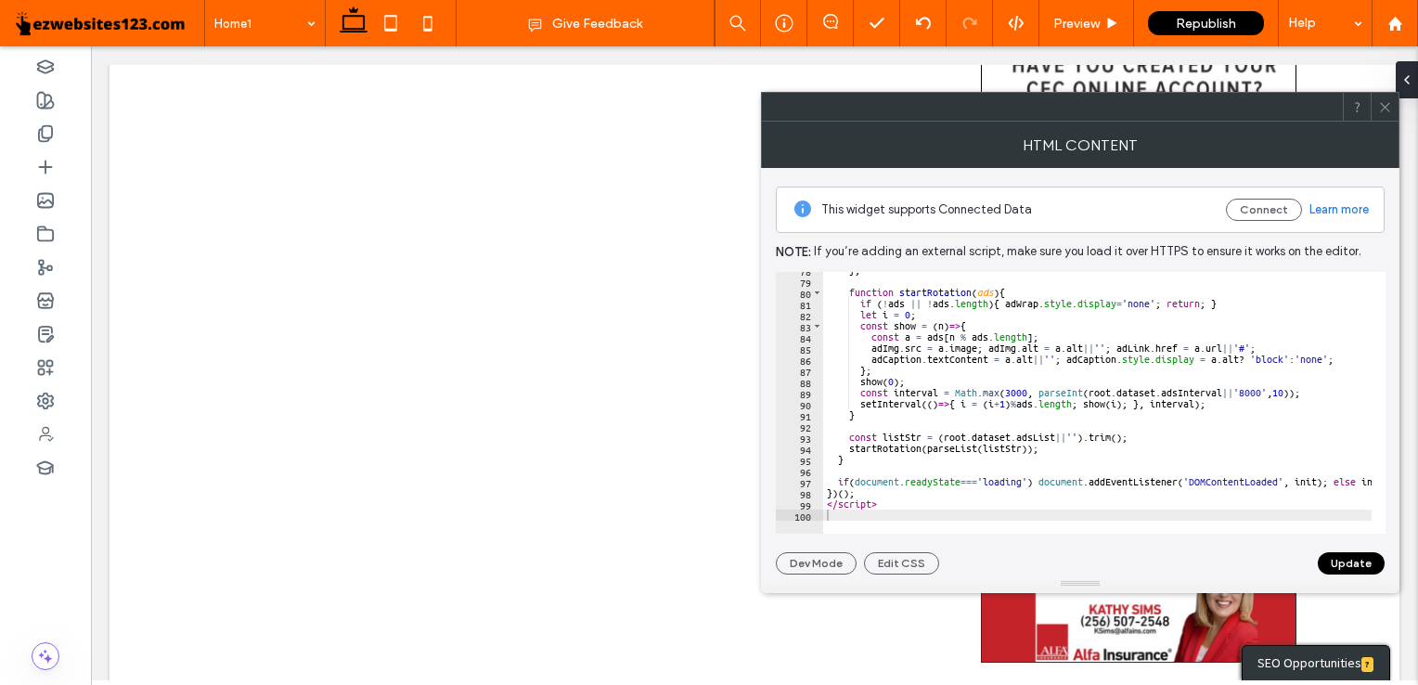
click at [1334, 559] on button "Update" at bounding box center [1351, 563] width 67 height 22
click at [1380, 112] on icon at bounding box center [1385, 107] width 14 height 14
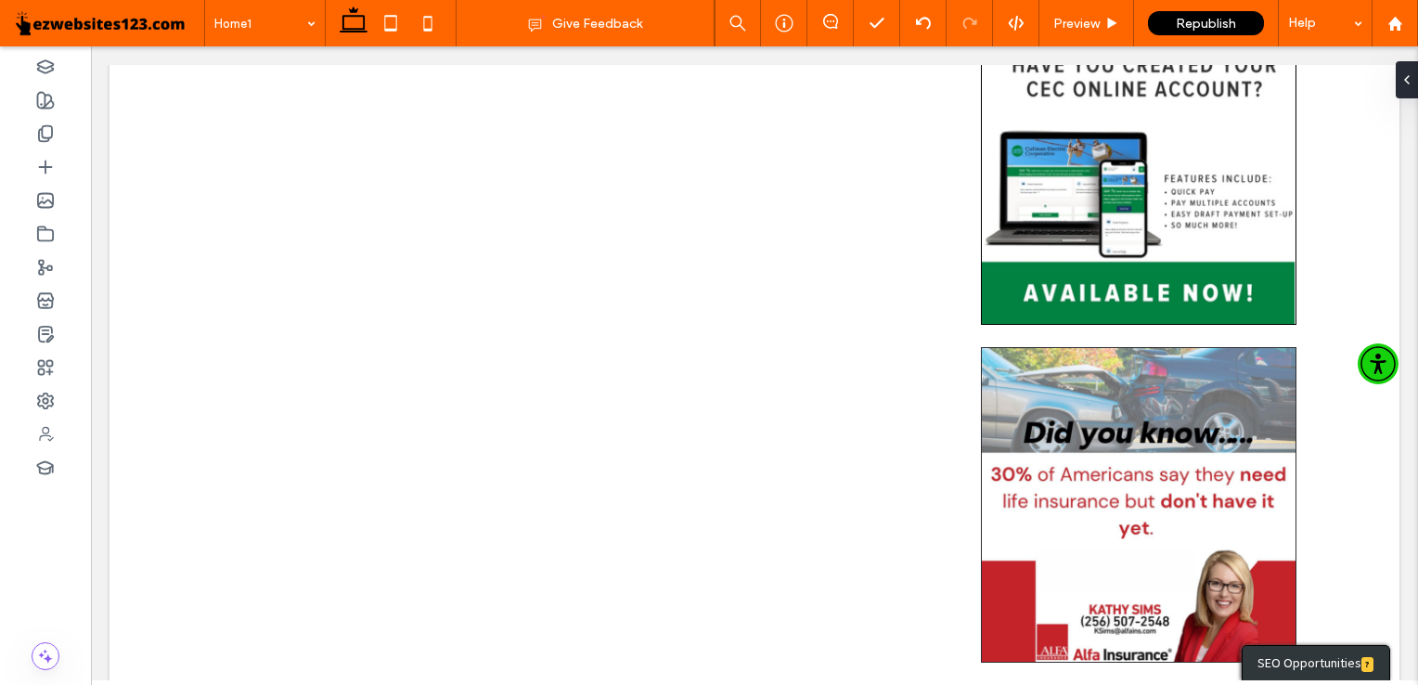
type input "***"
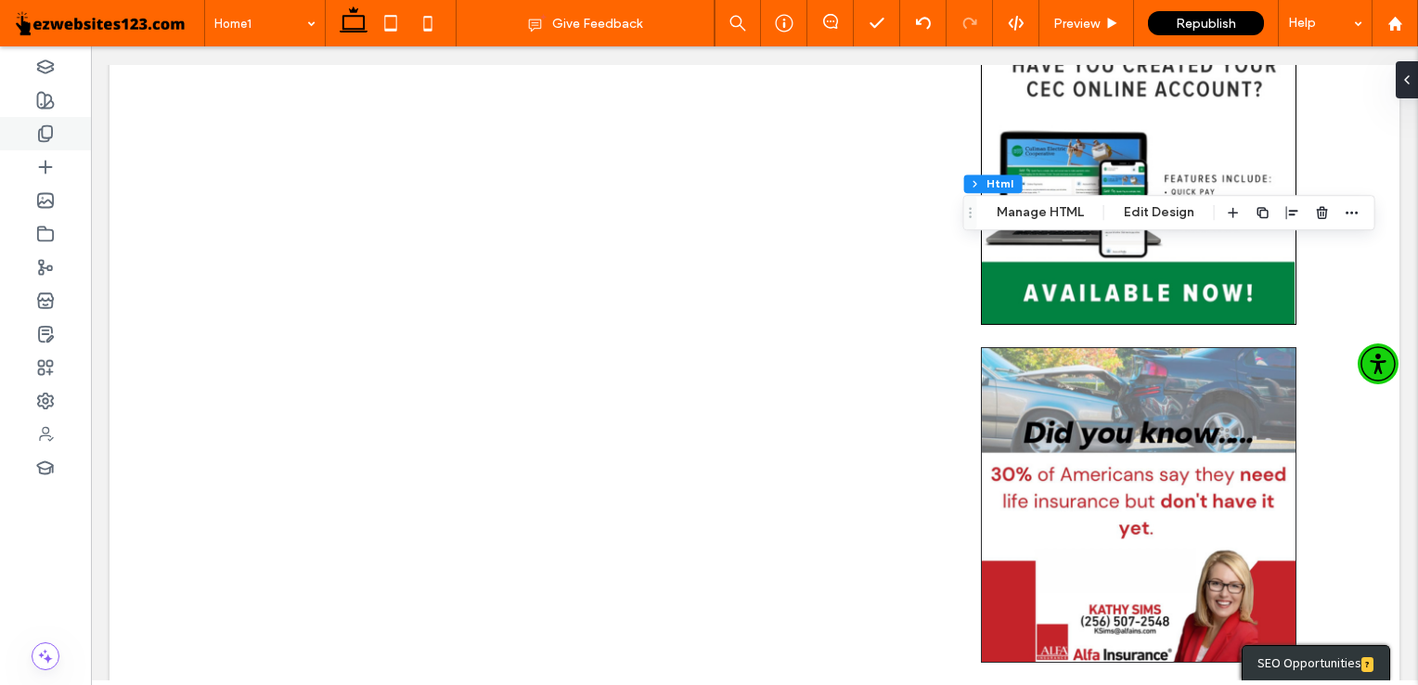
click at [45, 139] on icon at bounding box center [45, 133] width 19 height 19
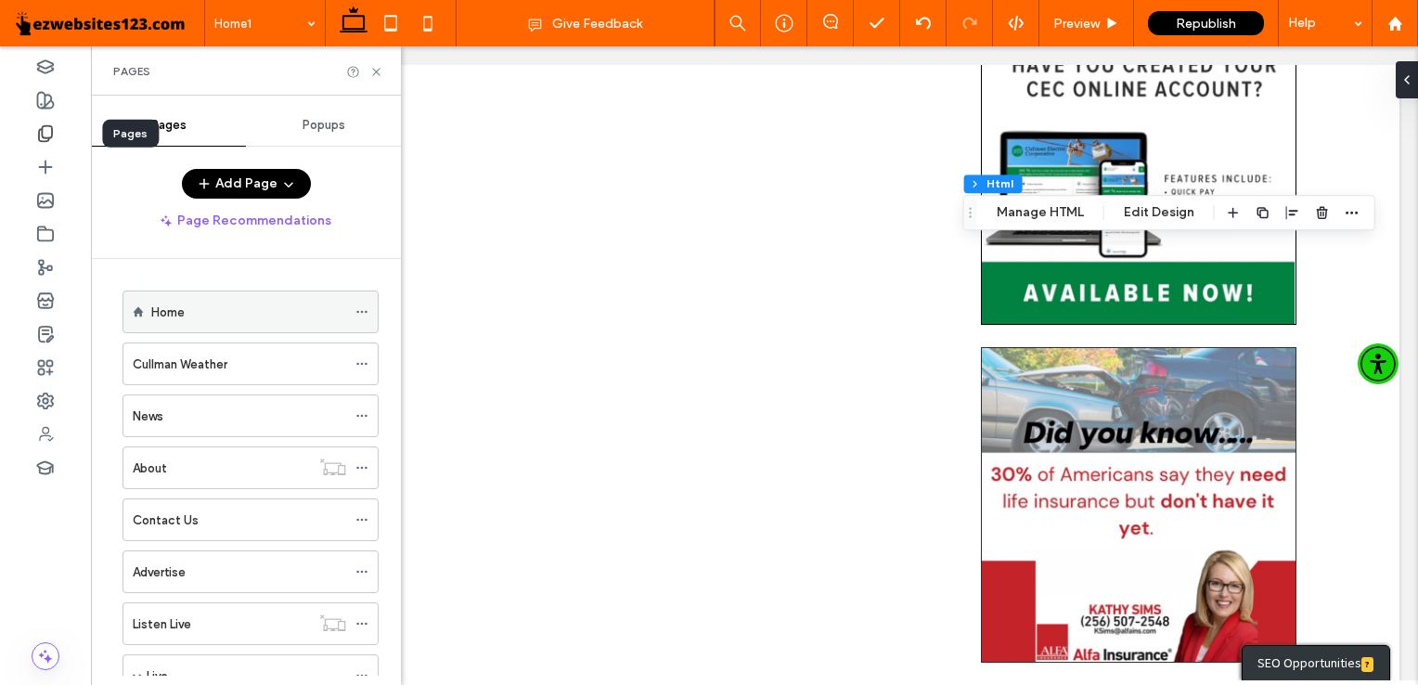
click at [367, 312] on use at bounding box center [361, 312] width 10 height 3
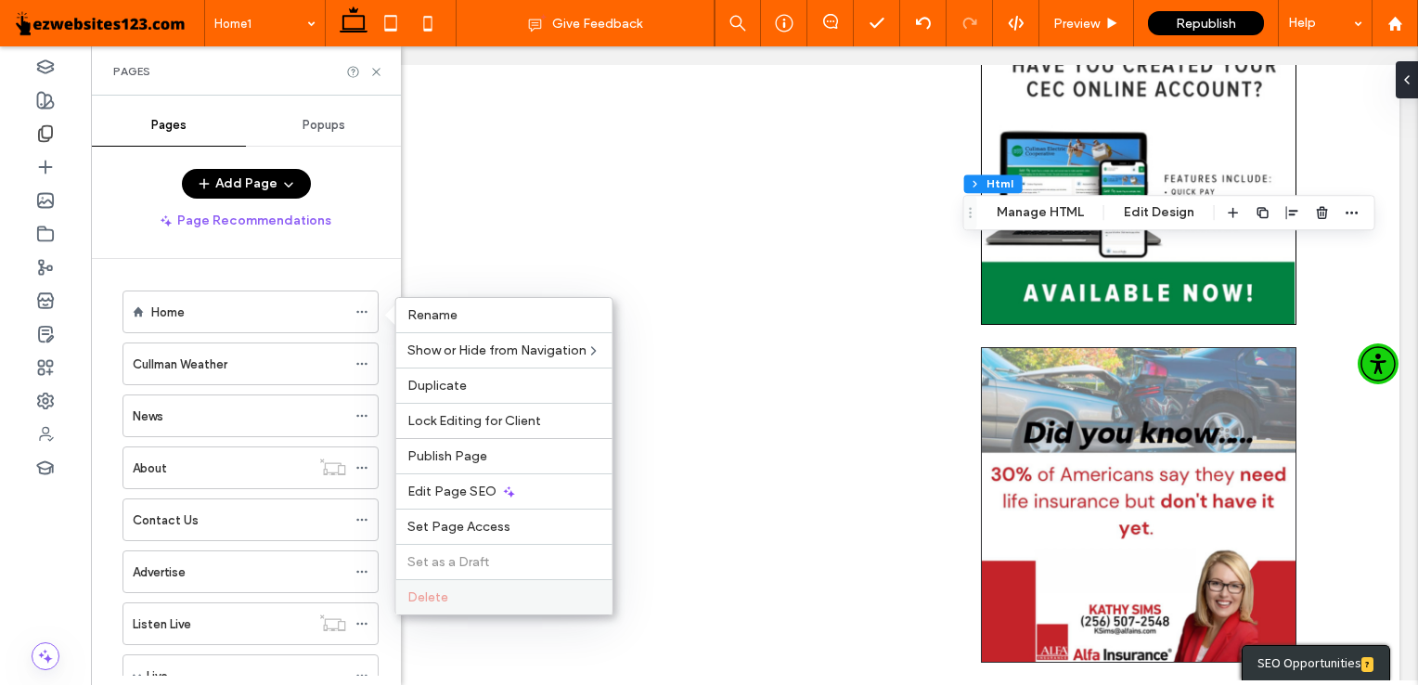
click at [419, 589] on span "Delete" at bounding box center [427, 597] width 41 height 16
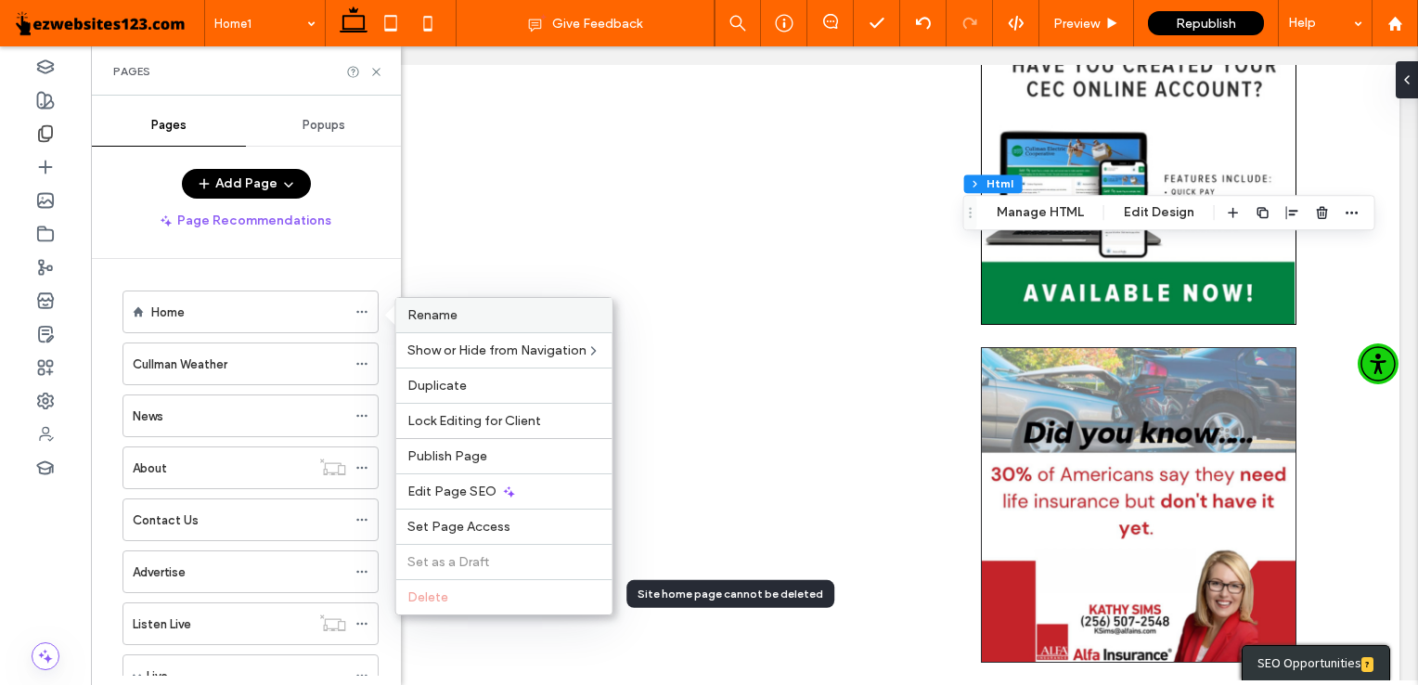
click at [427, 330] on div "Rename" at bounding box center [504, 315] width 216 height 34
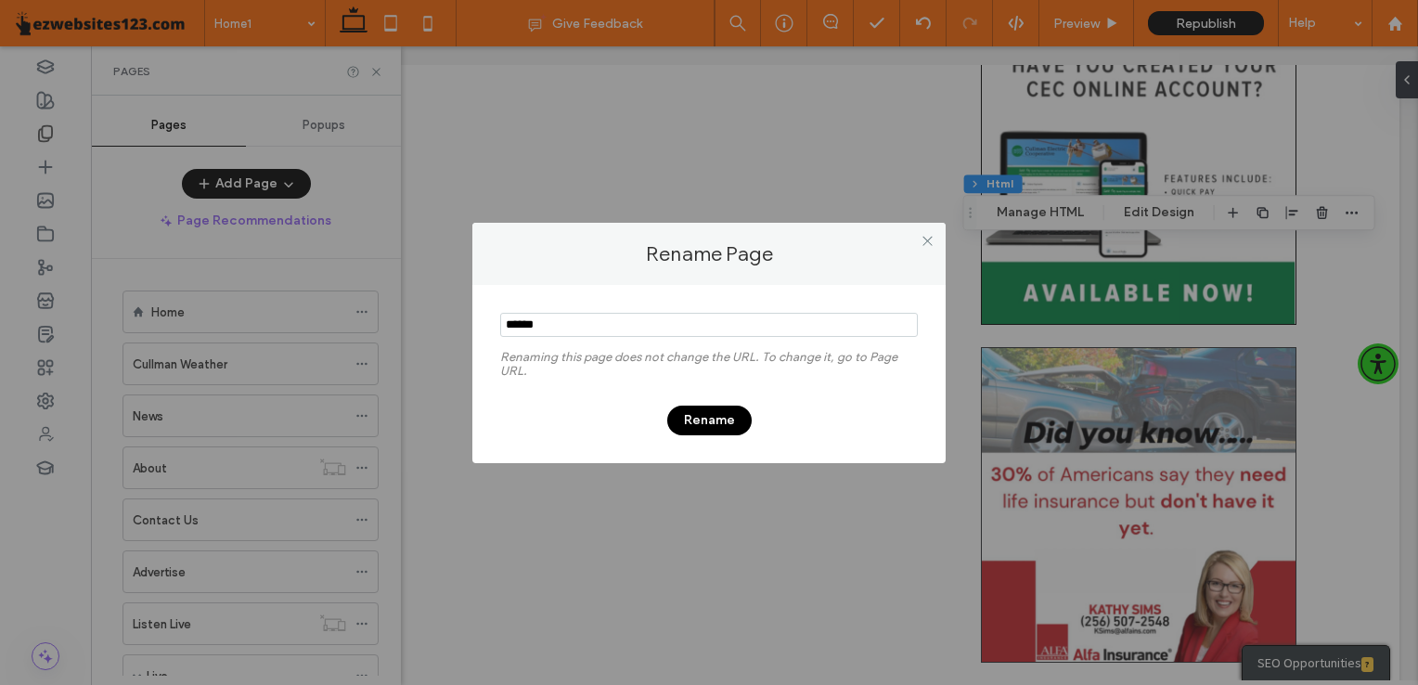
type input "******"
click at [705, 431] on button "Rename" at bounding box center [709, 421] width 84 height 30
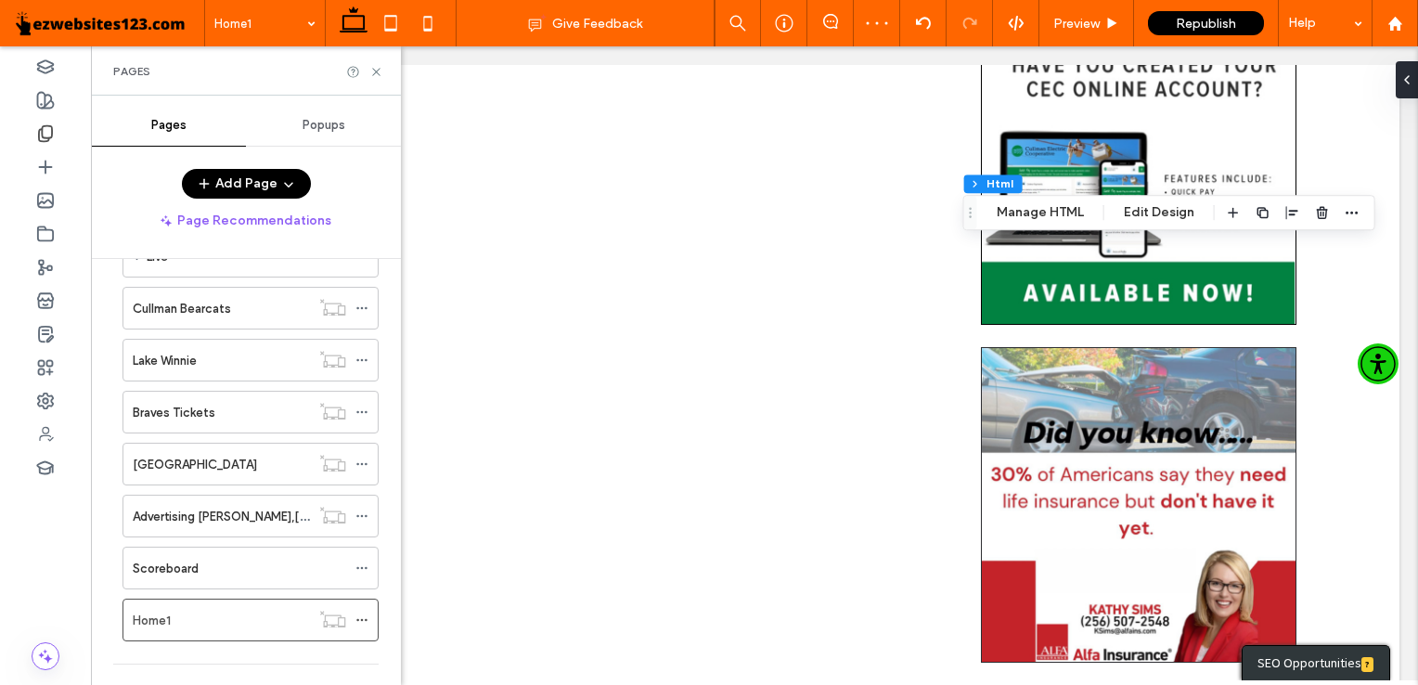
scroll to position [458, 0]
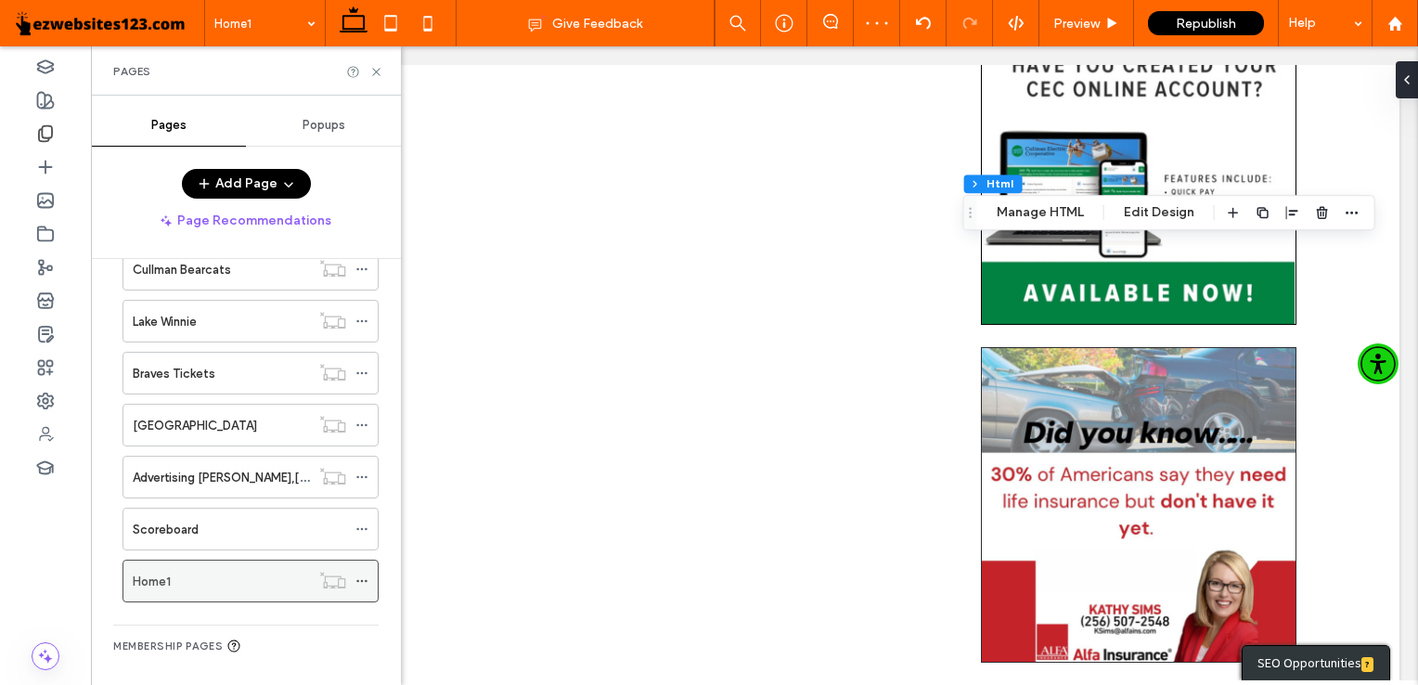
click at [362, 580] on use at bounding box center [361, 581] width 10 height 3
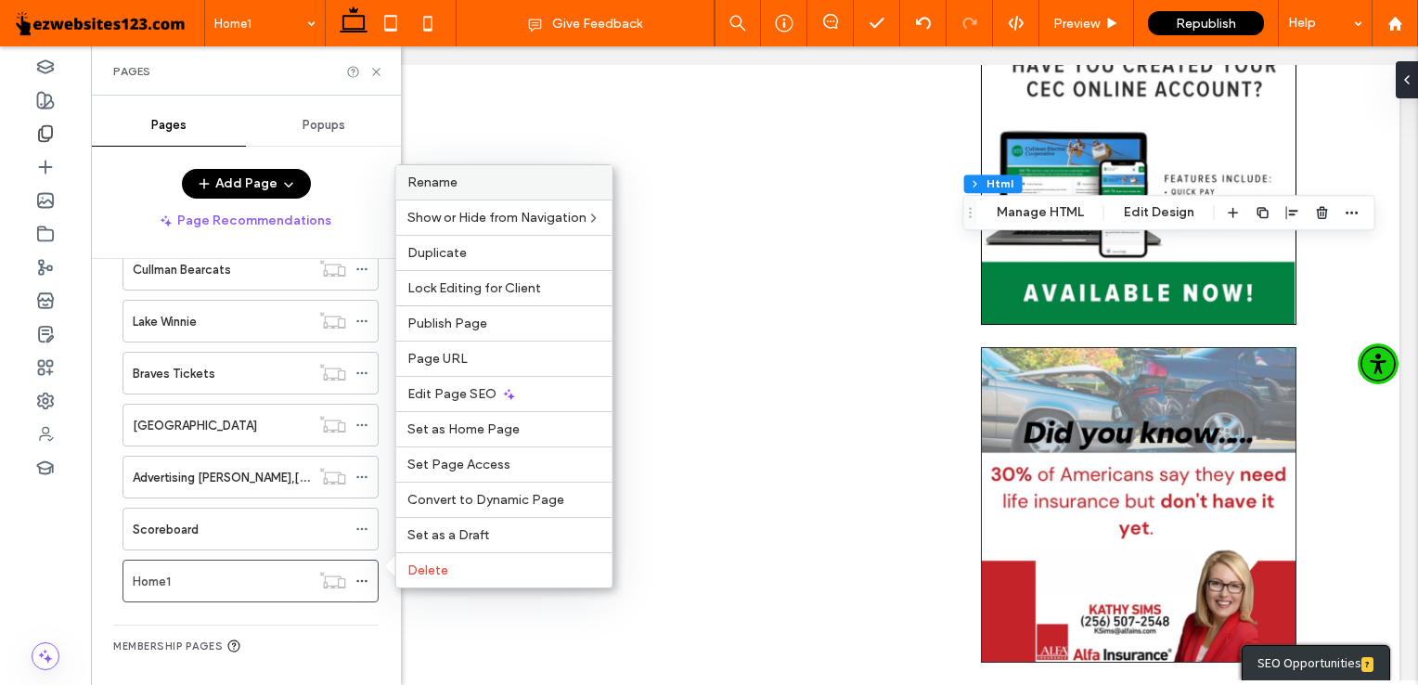
click at [421, 195] on div "Rename" at bounding box center [504, 182] width 216 height 34
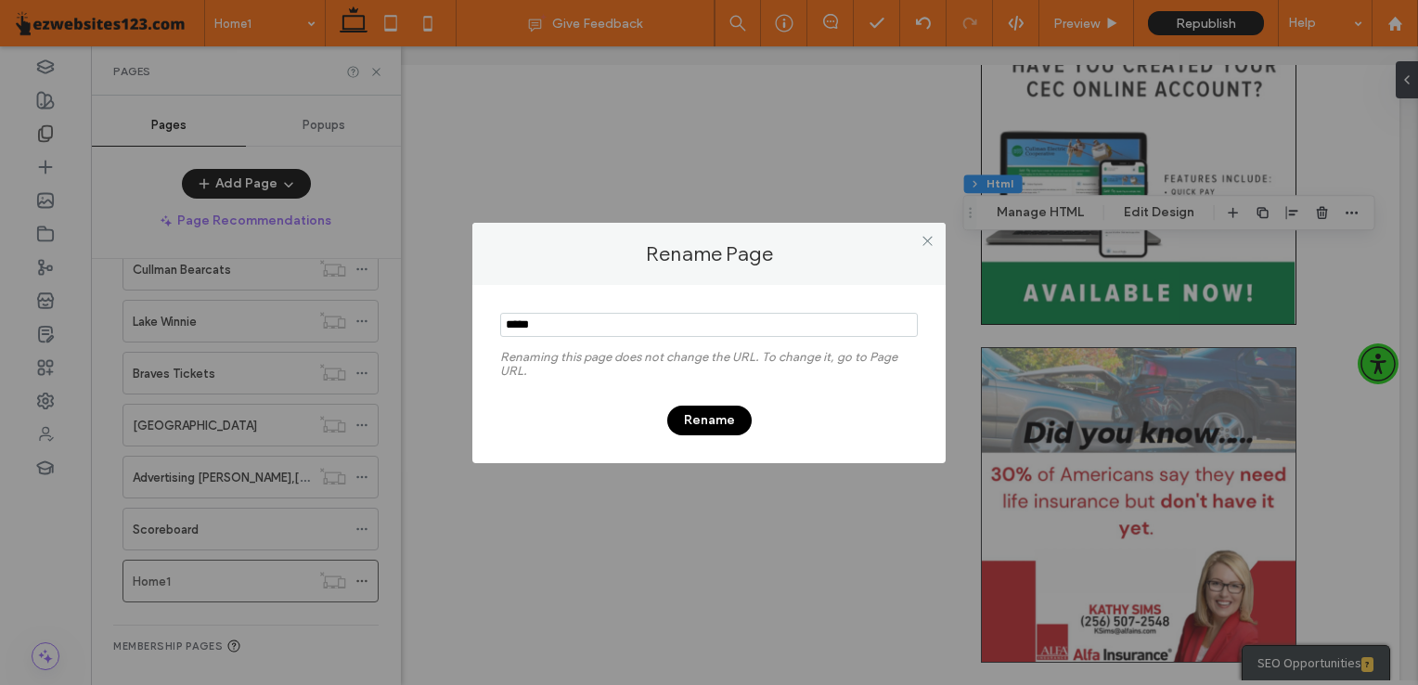
click at [559, 324] on input "notEmpty" at bounding box center [709, 325] width 418 height 24
type input "****"
click at [690, 431] on button "Rename" at bounding box center [709, 421] width 84 height 30
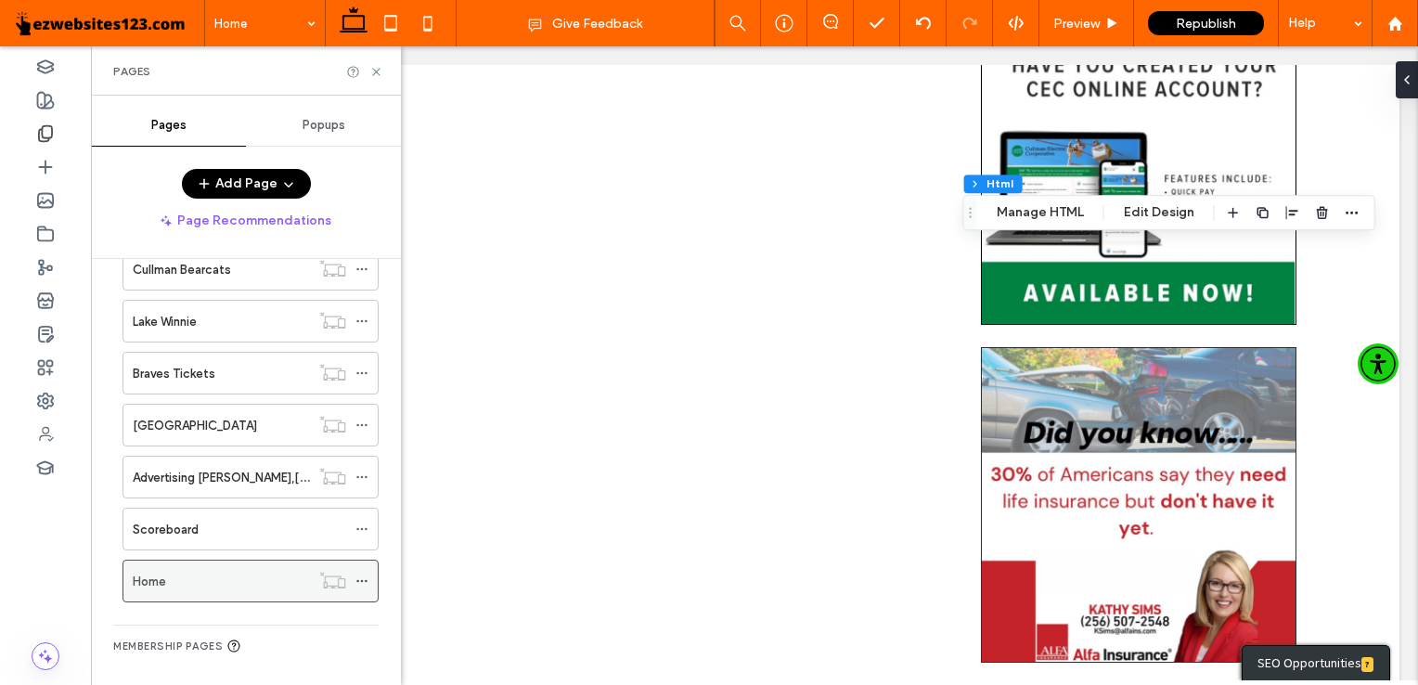
click at [362, 580] on use at bounding box center [361, 581] width 10 height 3
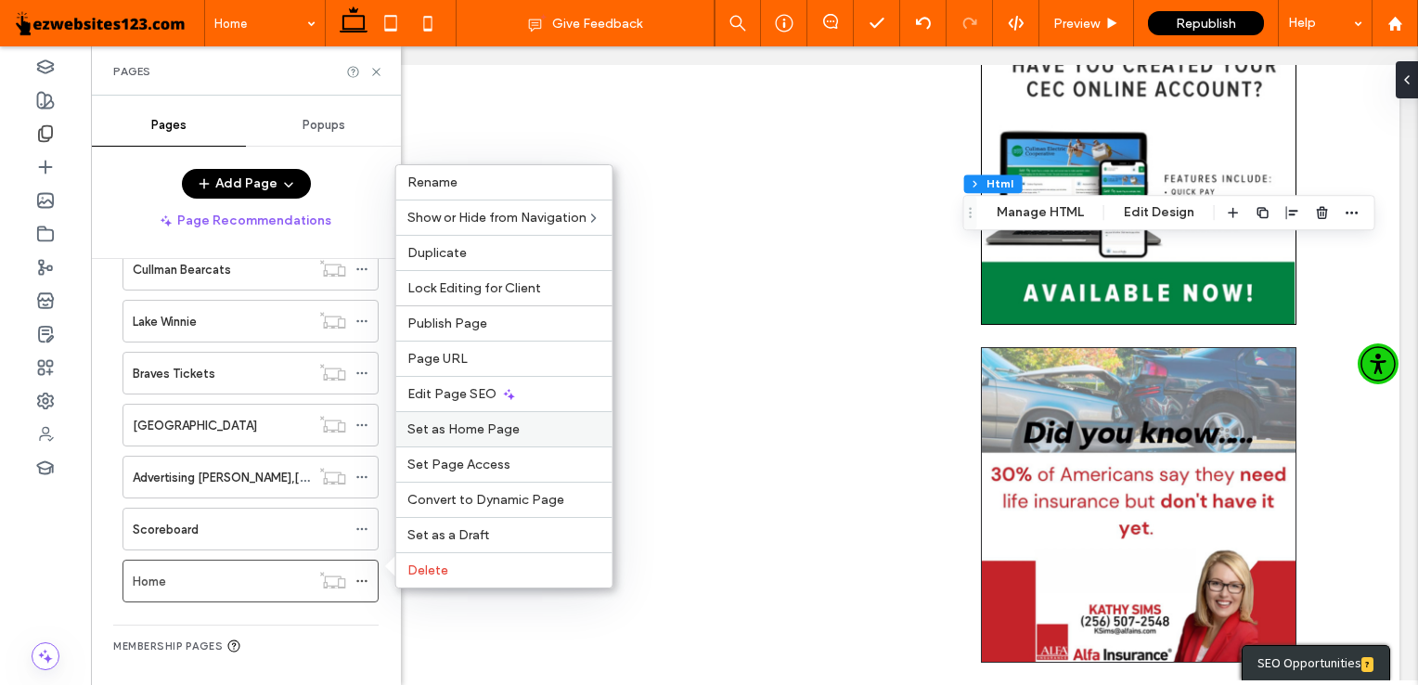
click at [428, 432] on span "Set as Home Page" at bounding box center [463, 429] width 112 height 16
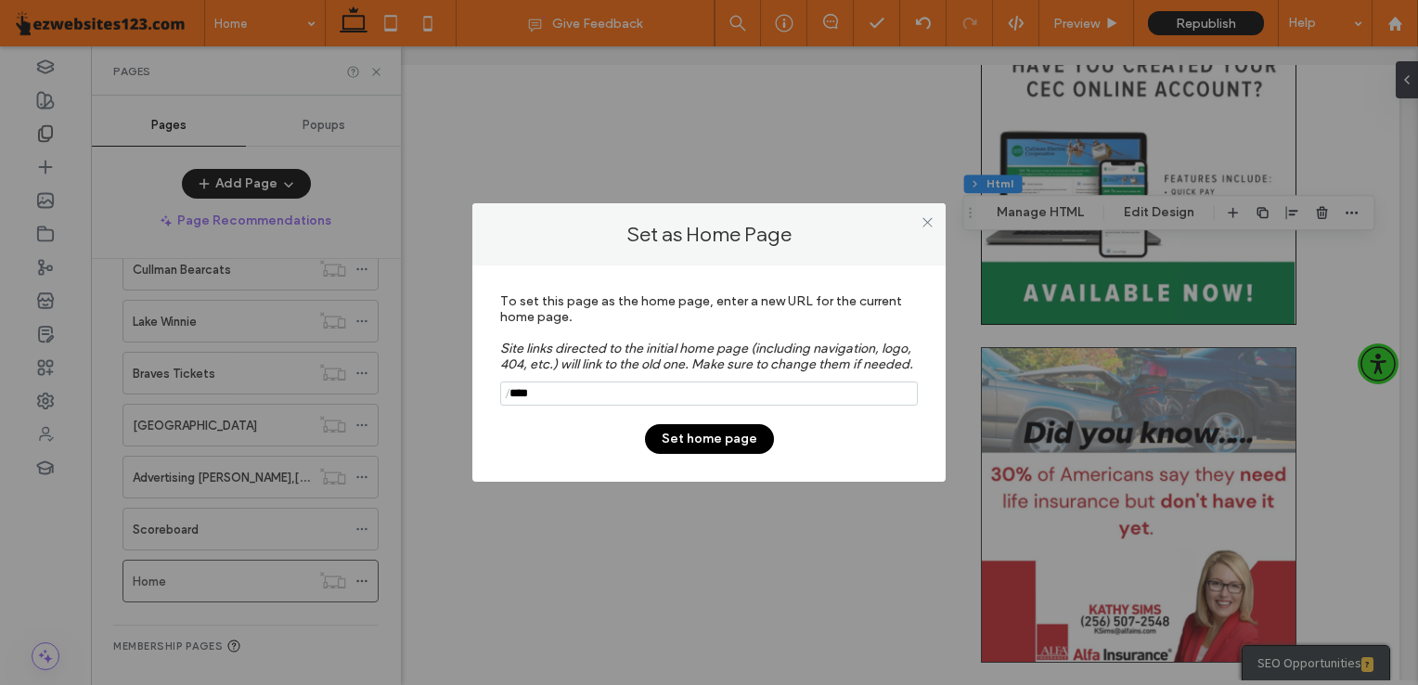
type input "****"
click at [679, 445] on button "Set home page" at bounding box center [709, 439] width 129 height 30
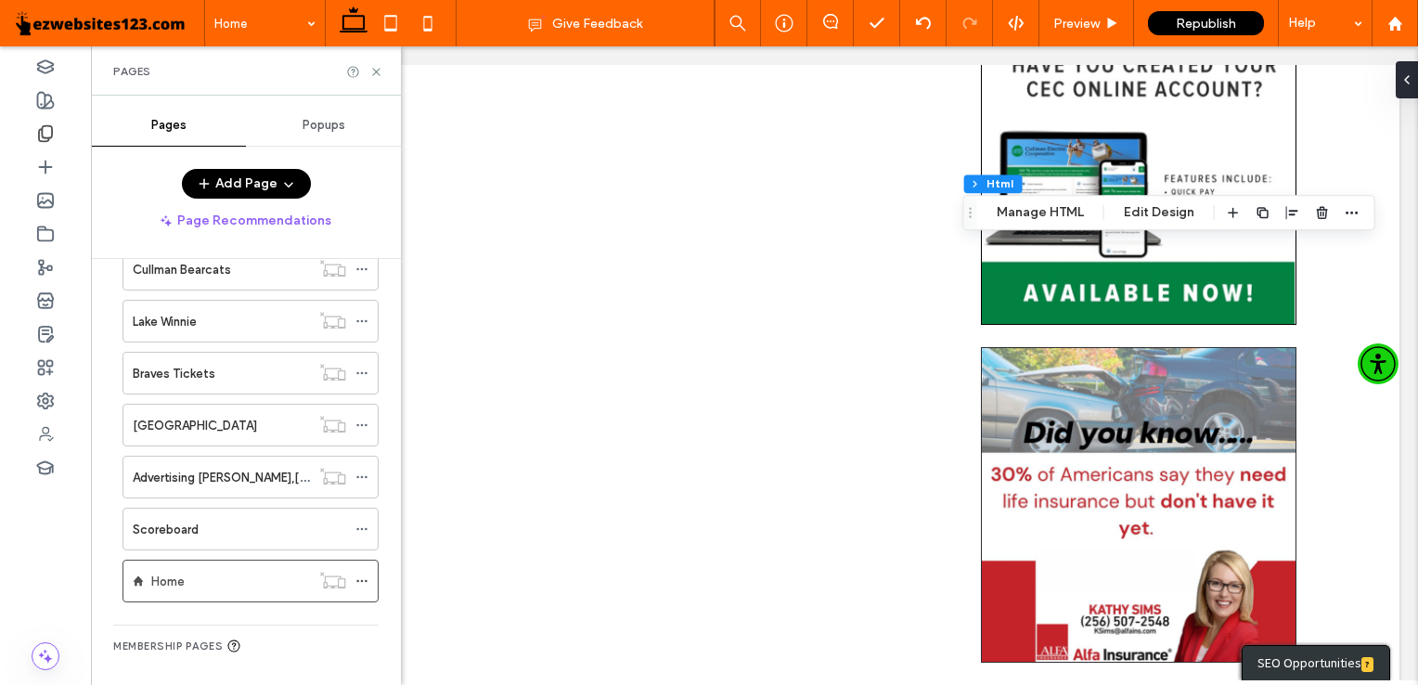
click at [687, 445] on div at bounding box center [709, 342] width 1418 height 685
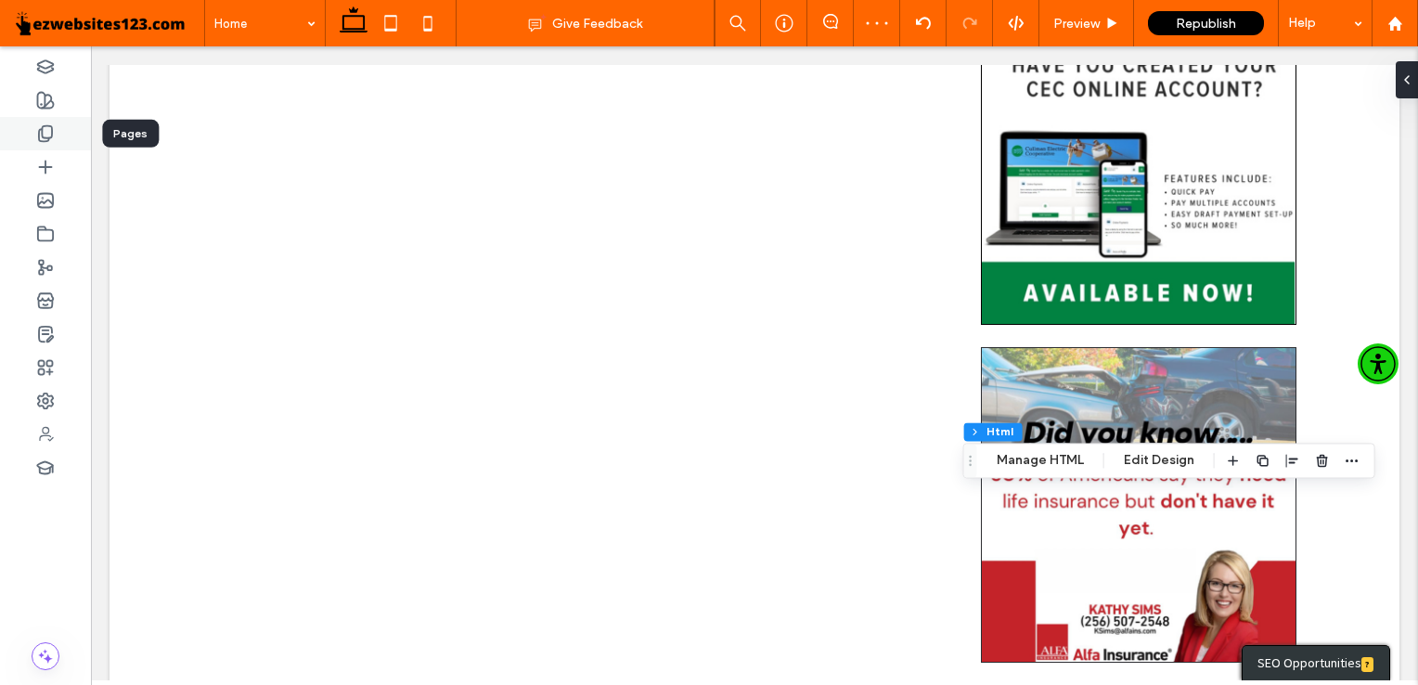
click at [40, 134] on icon at bounding box center [45, 133] width 19 height 19
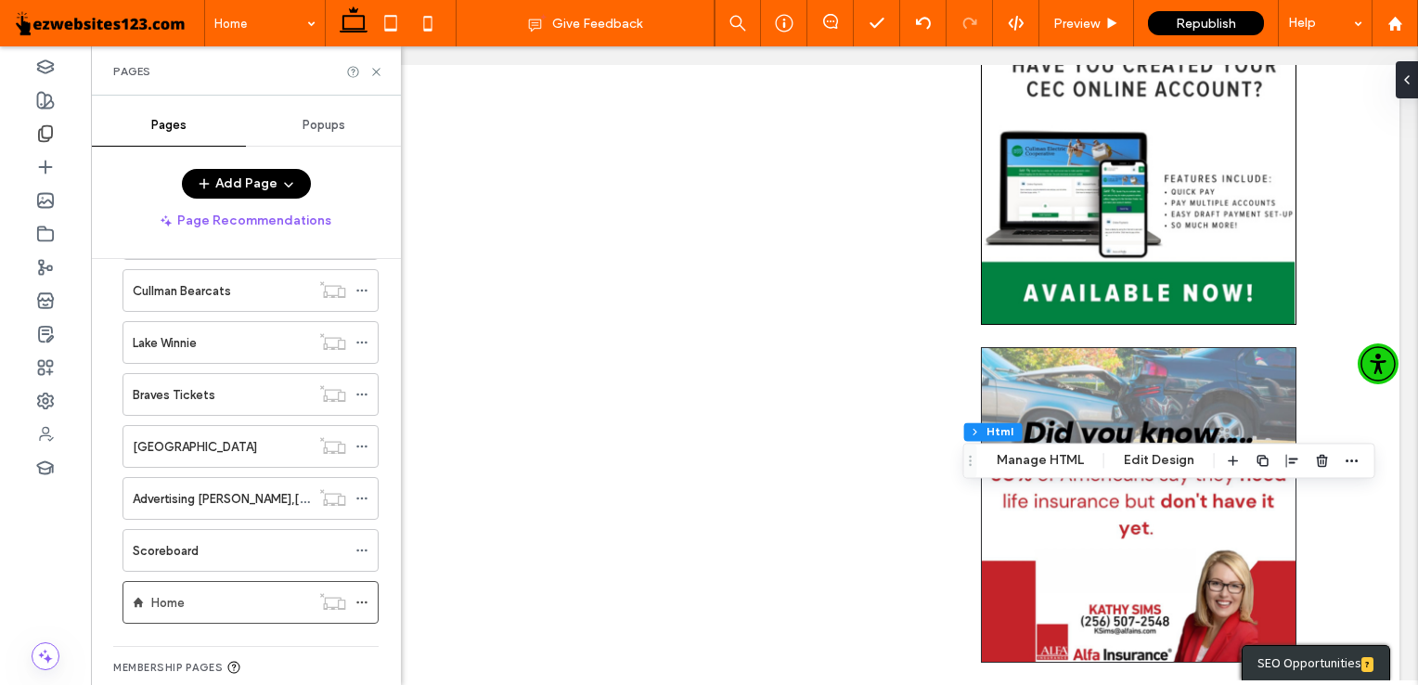
scroll to position [456, 0]
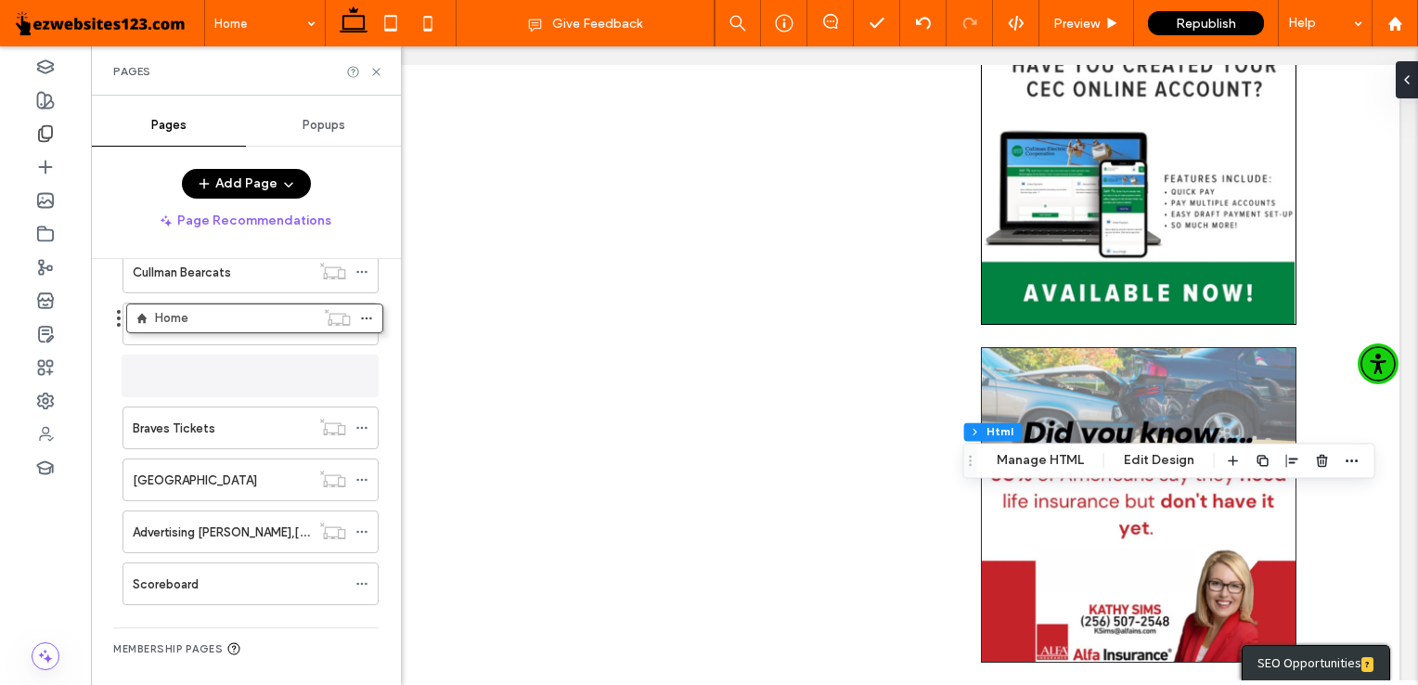
drag, startPoint x: 225, startPoint y: 590, endPoint x: 228, endPoint y: 296, distance: 294.2
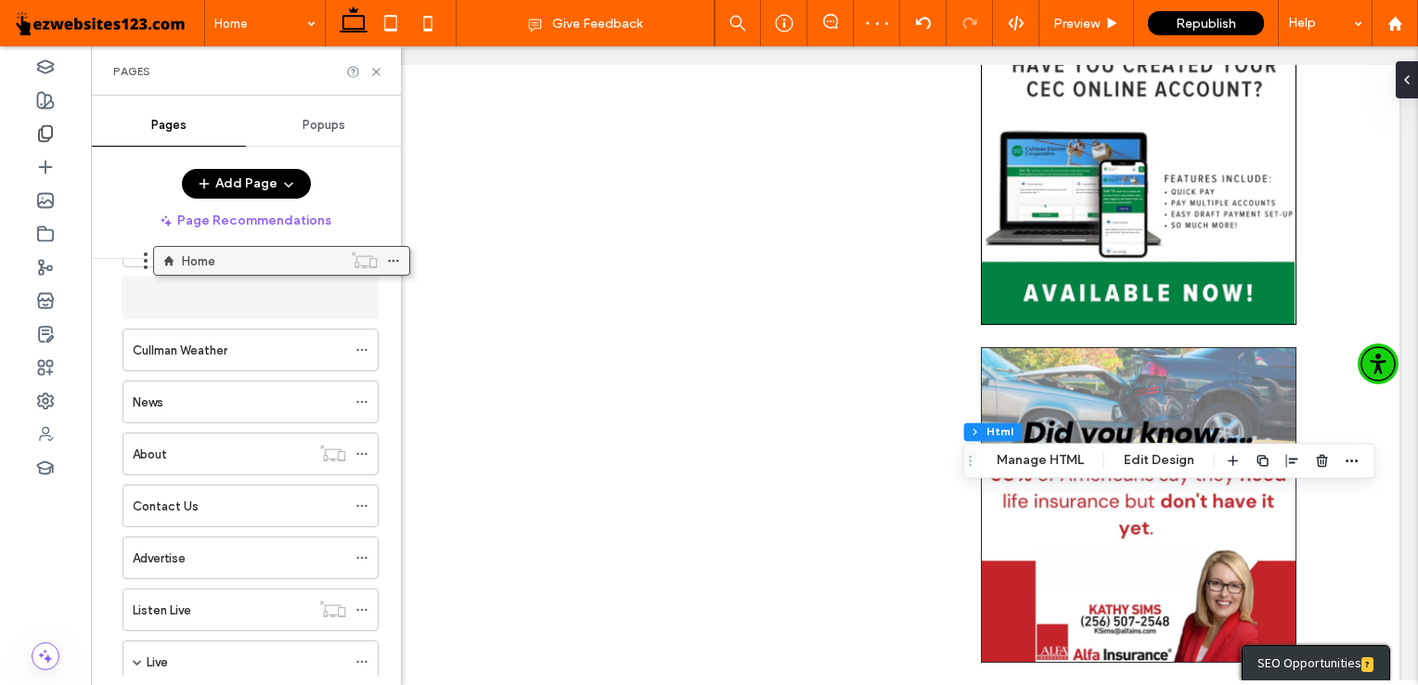
scroll to position [0, 0]
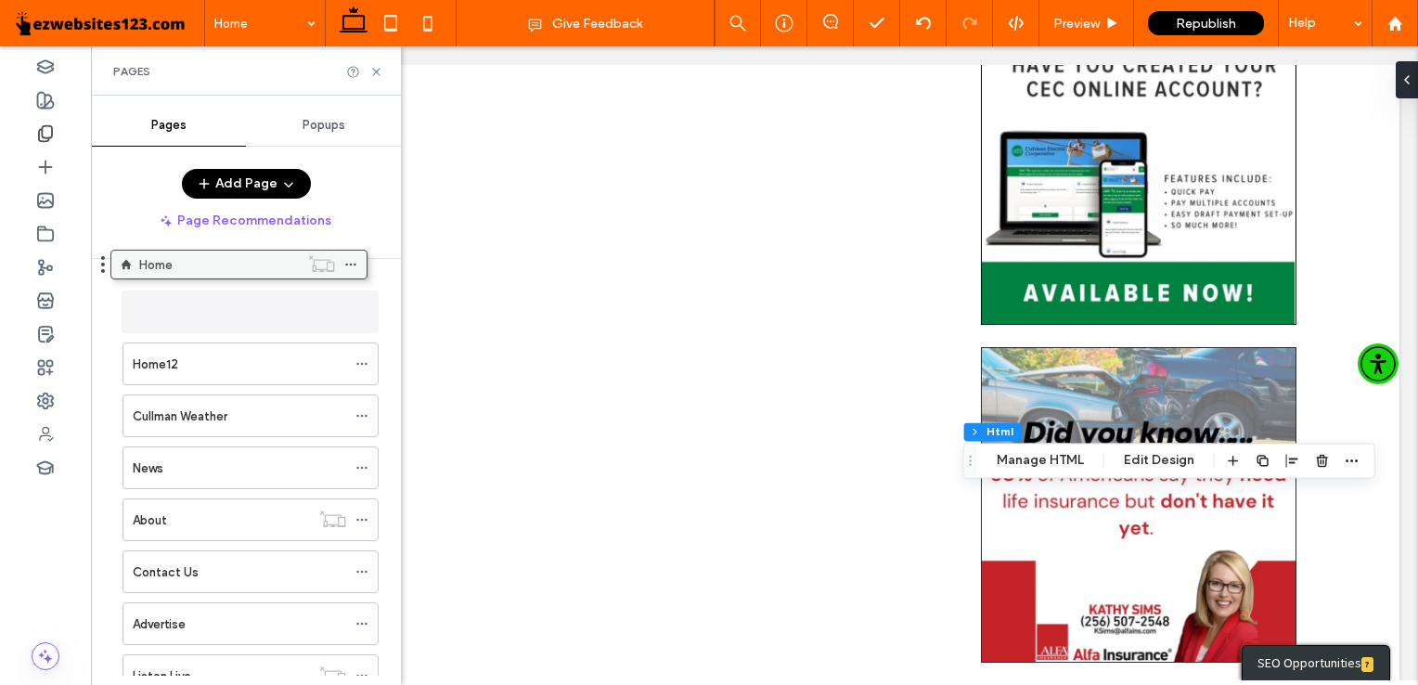
drag, startPoint x: 236, startPoint y: 377, endPoint x: 224, endPoint y: 277, distance: 101.0
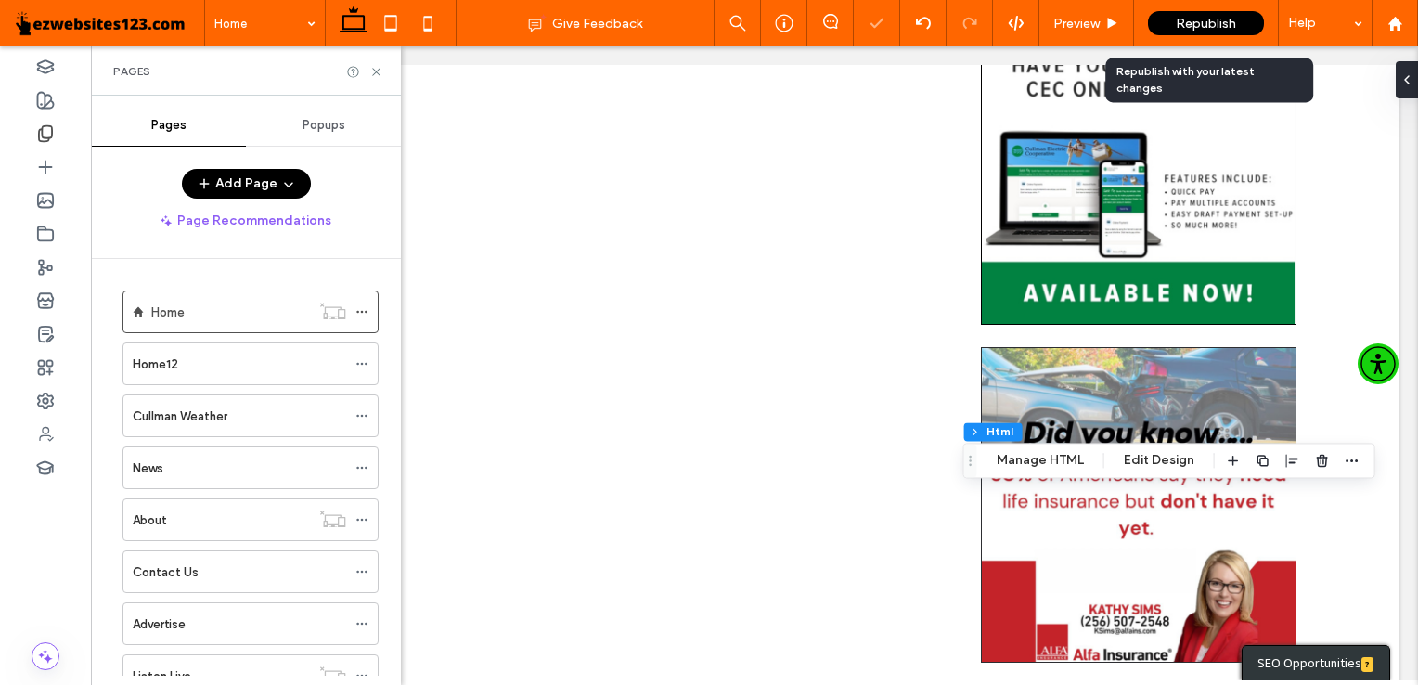
click at [1169, 17] on div "Republish" at bounding box center [1206, 23] width 116 height 24
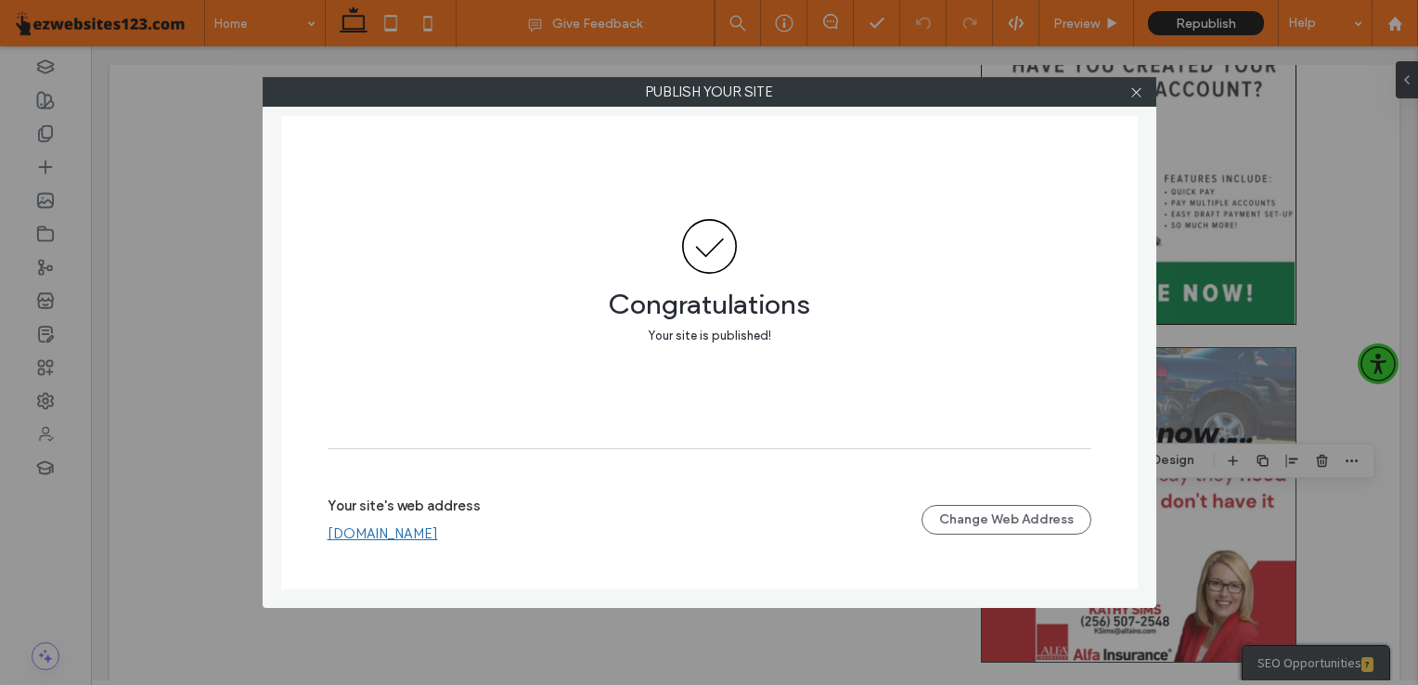
click at [384, 537] on link "[DOMAIN_NAME]" at bounding box center [383, 533] width 110 height 17
click at [1137, 95] on icon at bounding box center [1136, 92] width 14 height 14
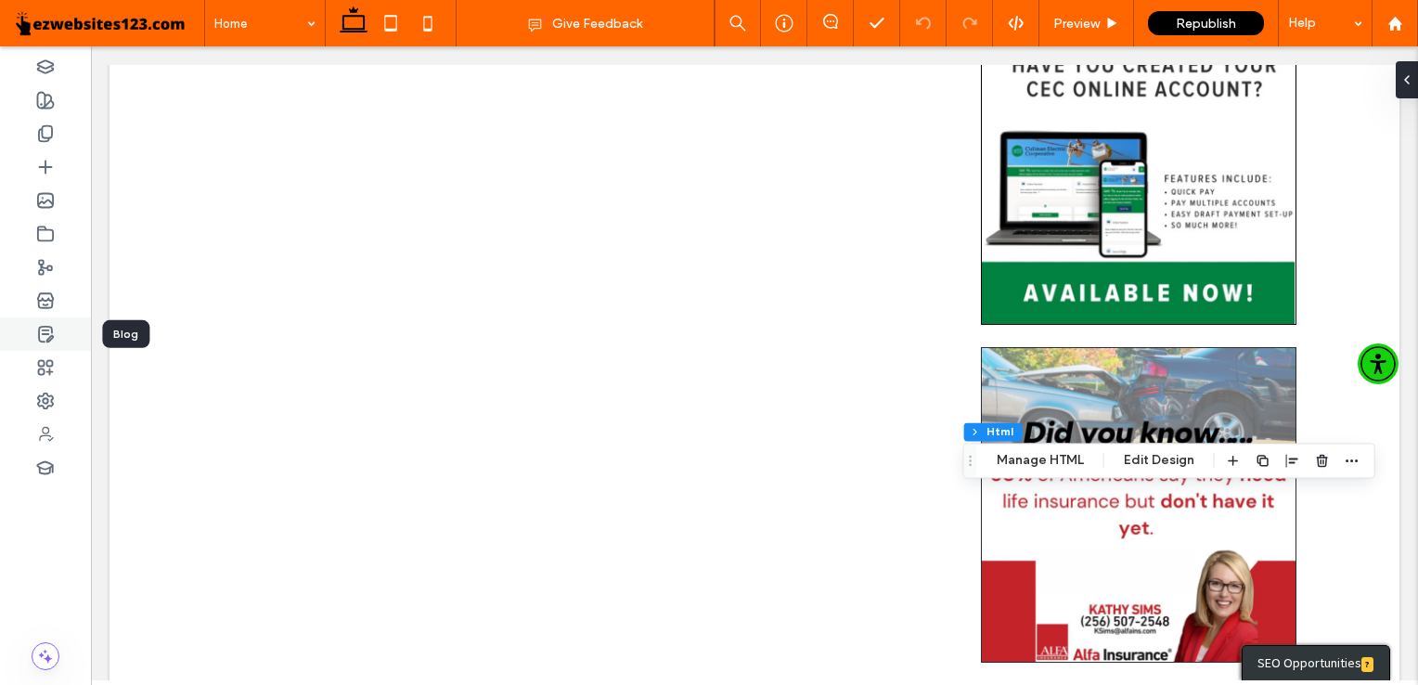
click at [63, 332] on div at bounding box center [45, 333] width 91 height 33
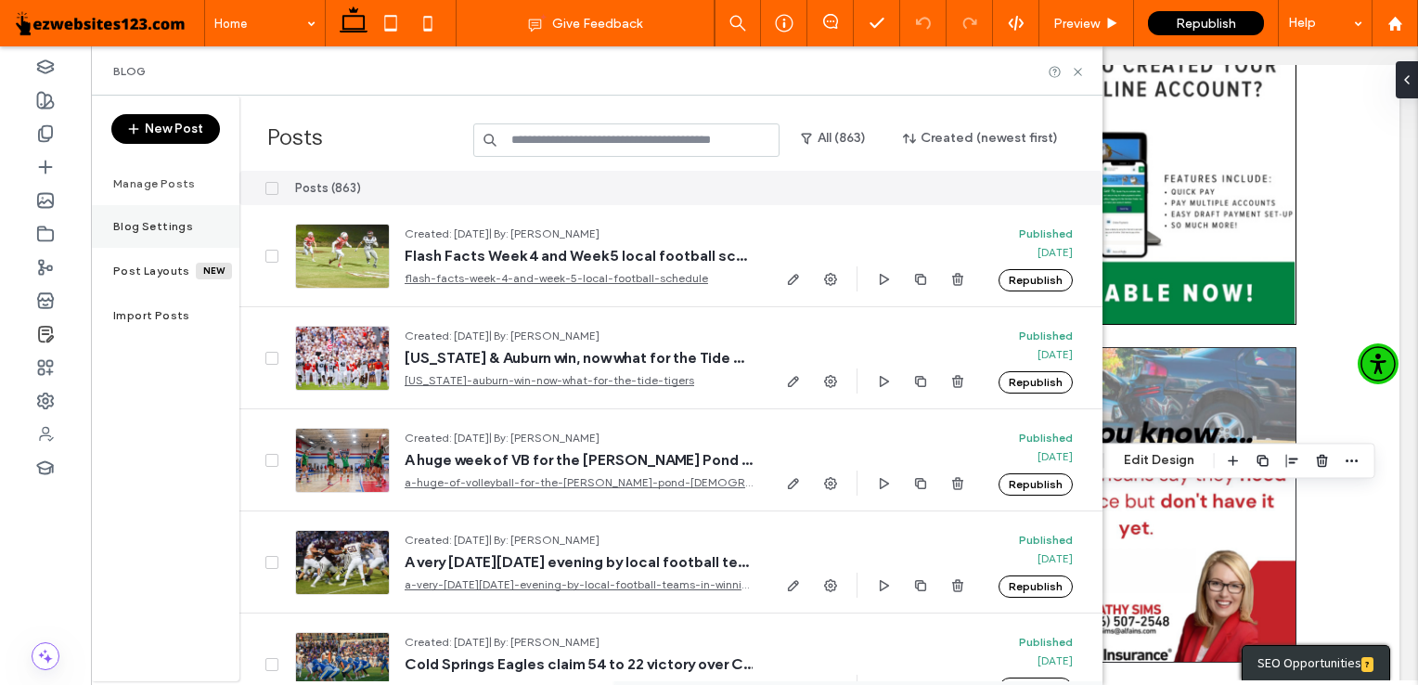
click at [145, 213] on div "Blog Settings" at bounding box center [165, 226] width 148 height 43
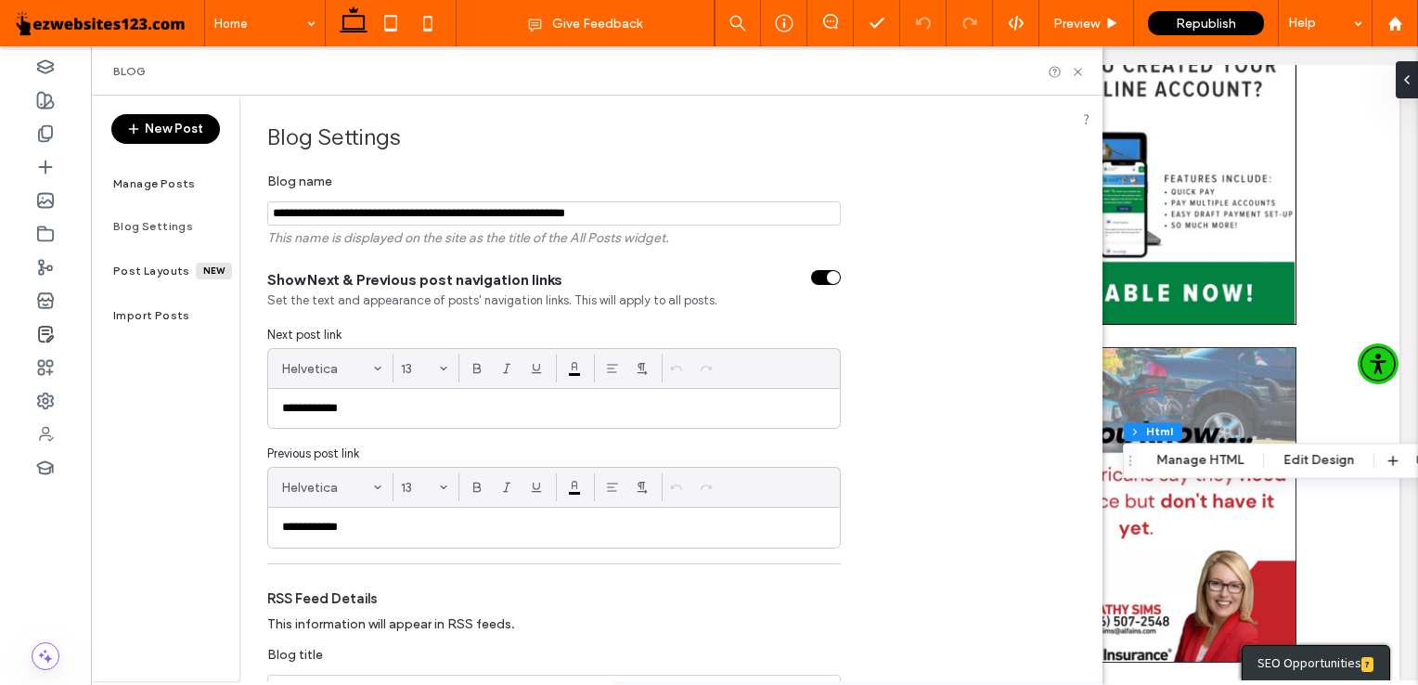
click at [360, 212] on input "**********" at bounding box center [554, 213] width 574 height 24
drag, startPoint x: 379, startPoint y: 220, endPoint x: 768, endPoint y: 230, distance: 389.9
click at [768, 230] on div "**********" at bounding box center [554, 581] width 574 height 917
click at [308, 211] on input "**********" at bounding box center [554, 213] width 574 height 24
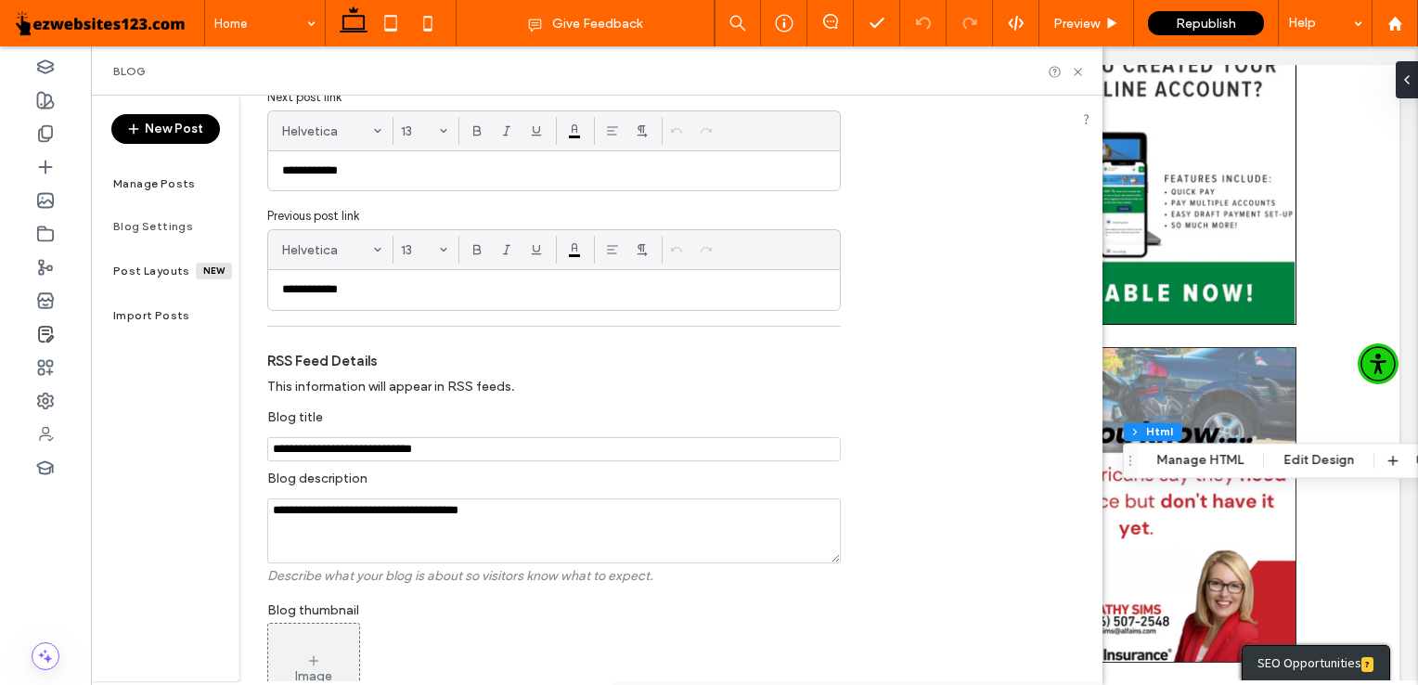
scroll to position [518, 0]
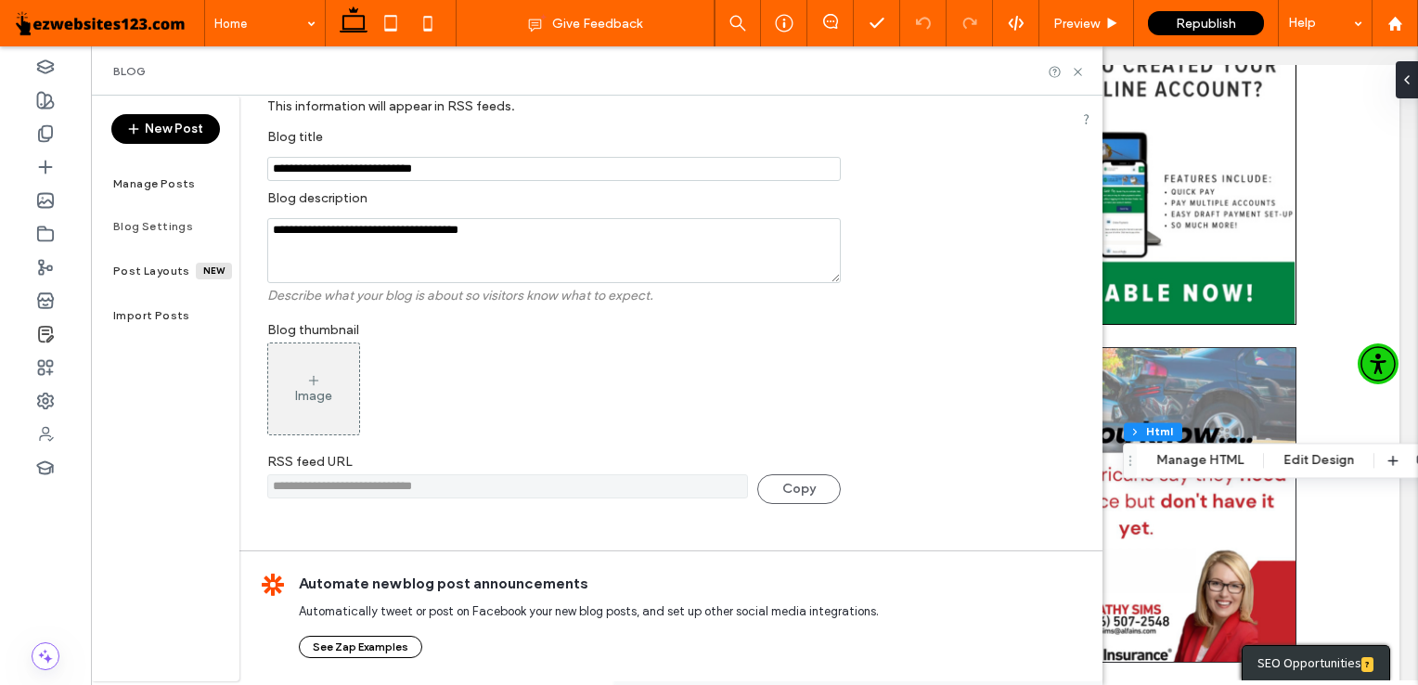
type input "**********"
click at [304, 399] on div "Image" at bounding box center [313, 396] width 37 height 16
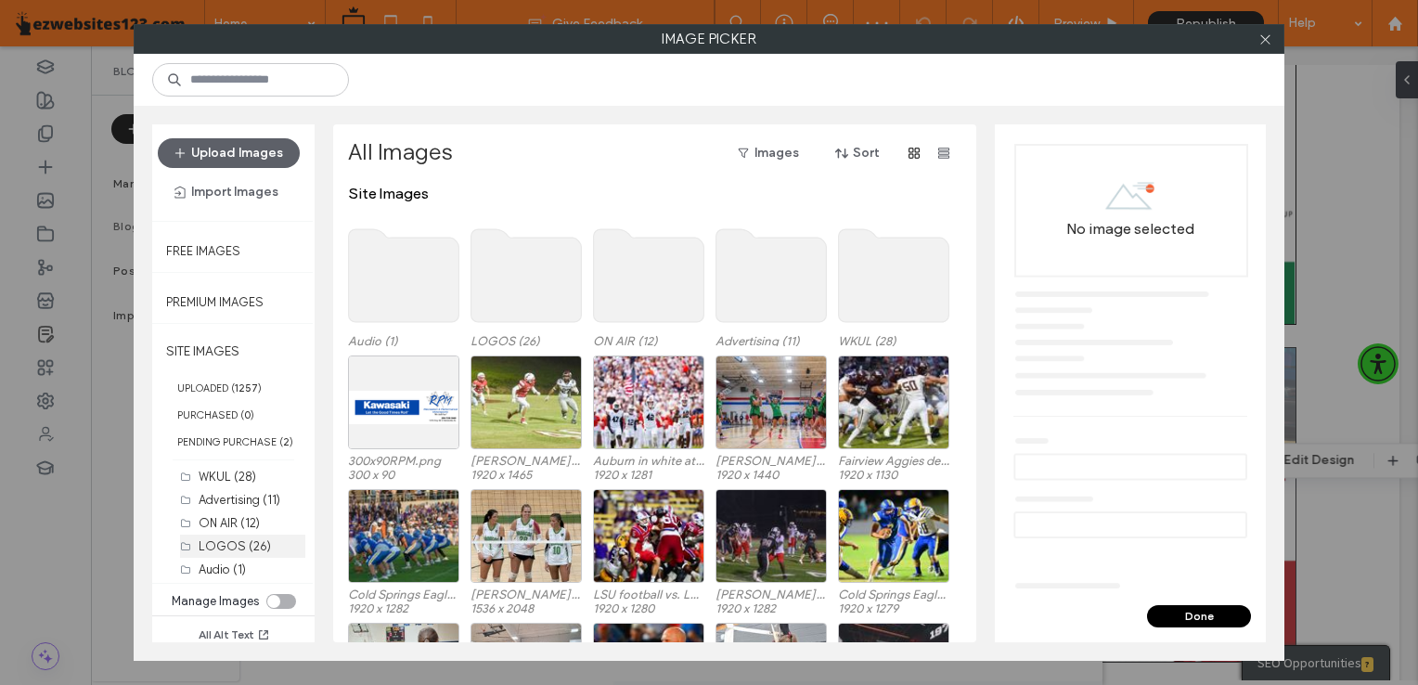
click at [215, 544] on label "LOGOS (26)" at bounding box center [235, 546] width 72 height 14
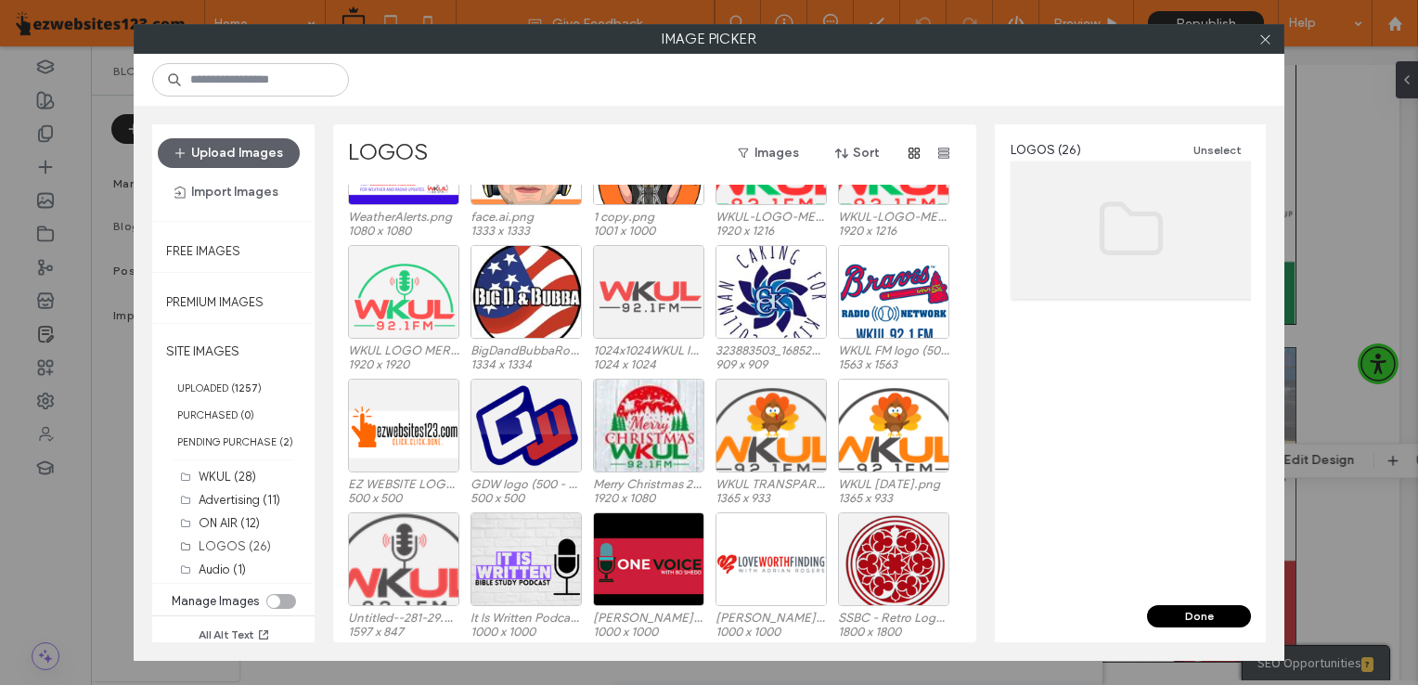
scroll to position [74, 0]
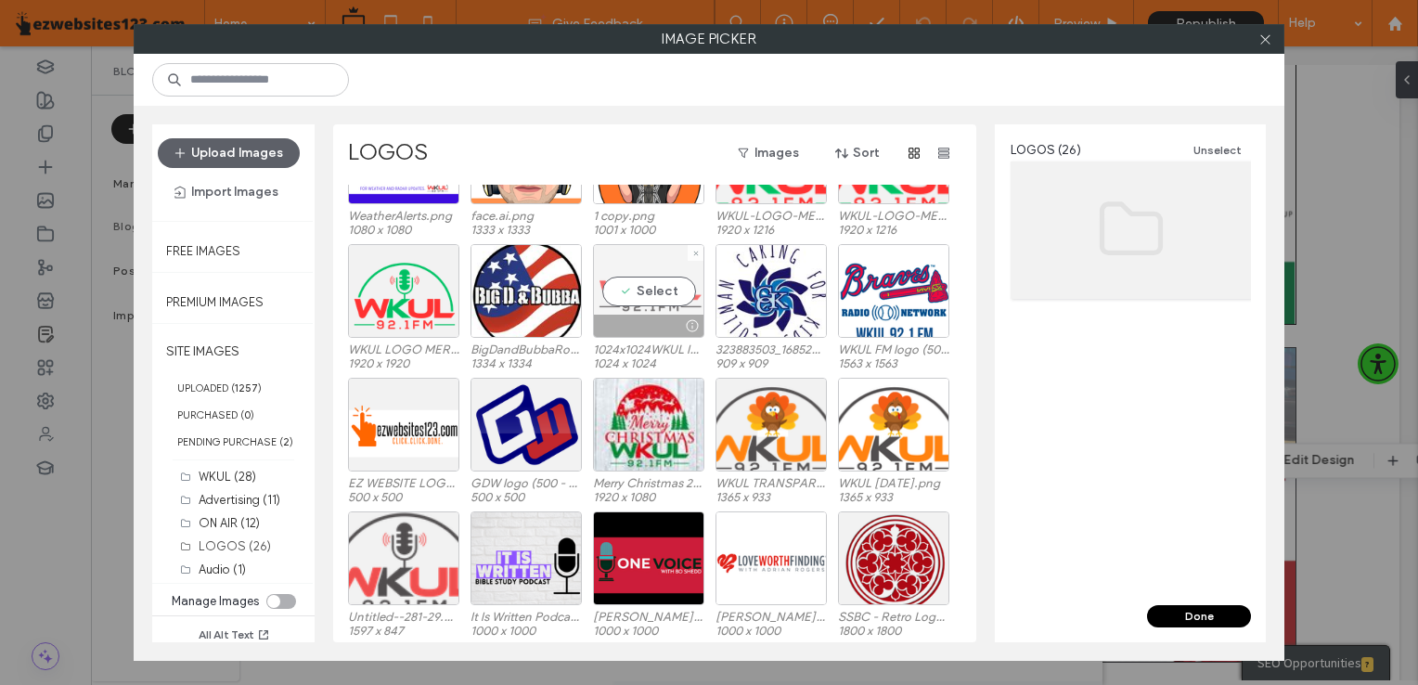
click at [666, 286] on div "Select" at bounding box center [648, 291] width 111 height 94
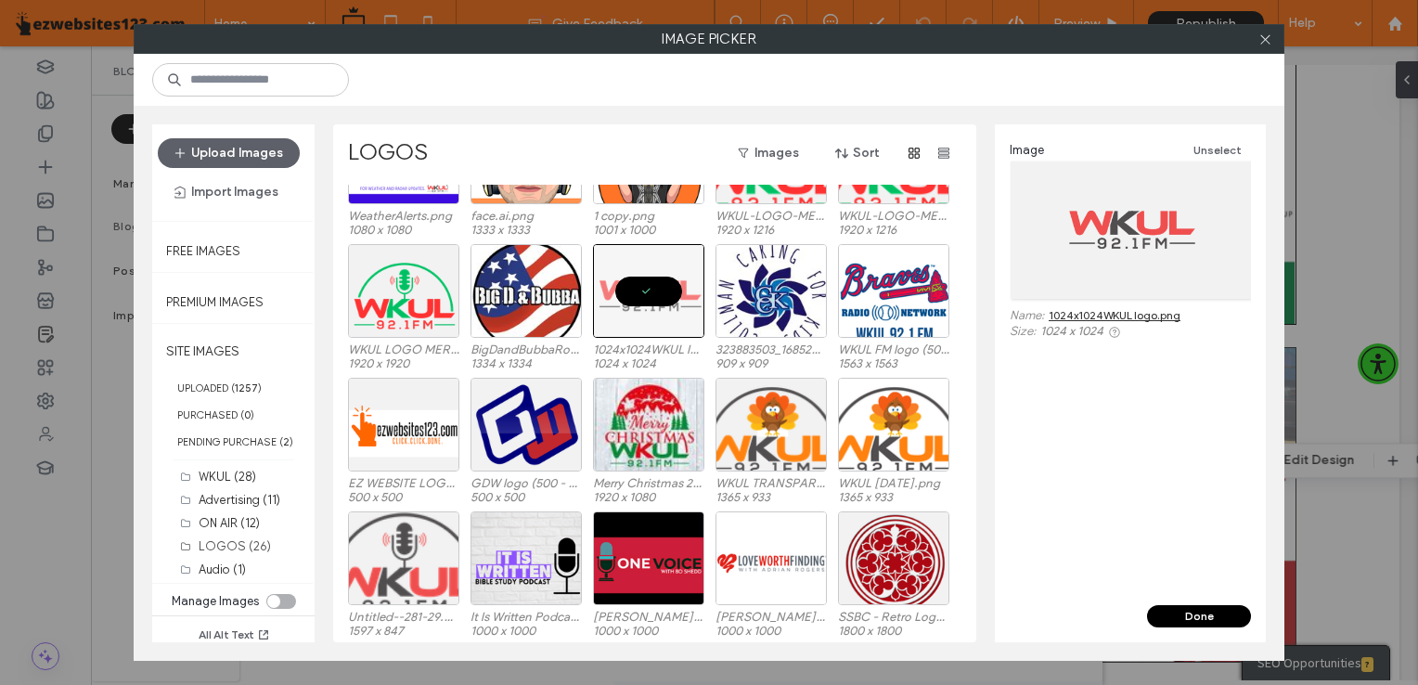
click at [1193, 613] on button "Done" at bounding box center [1199, 616] width 104 height 22
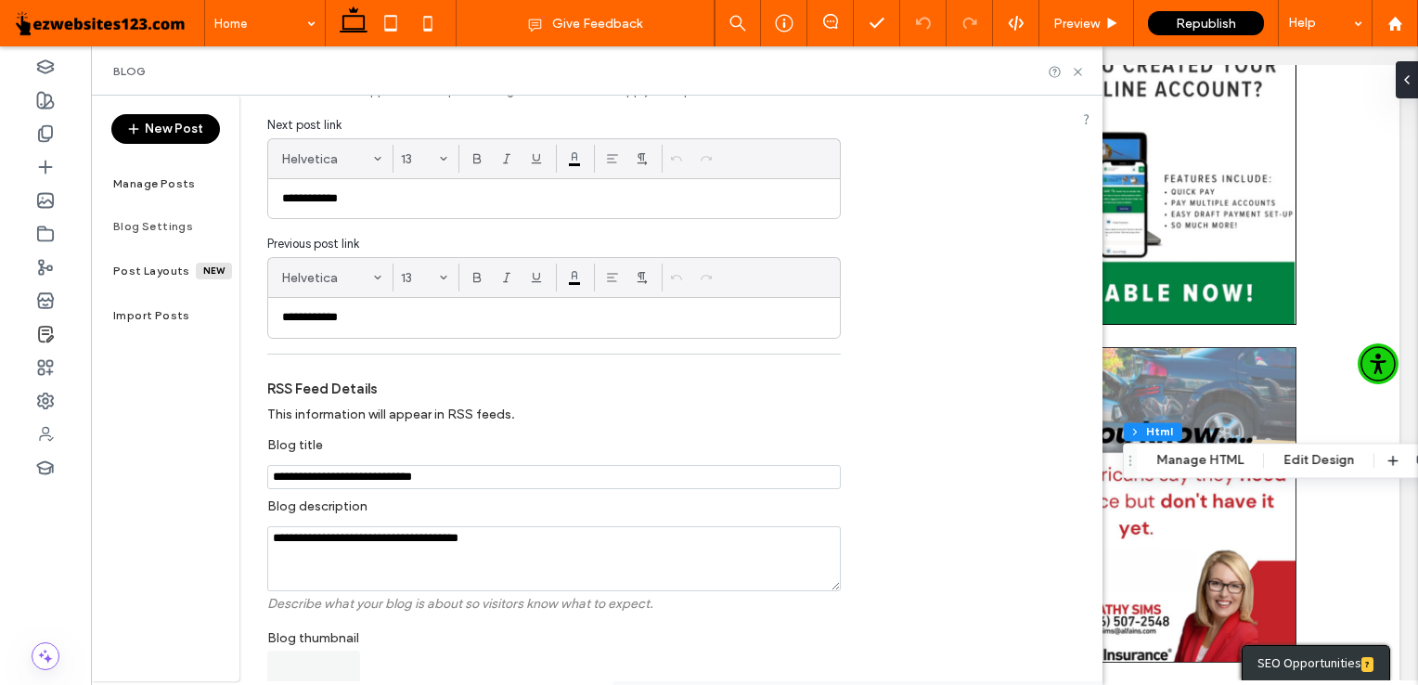
scroll to position [0, 0]
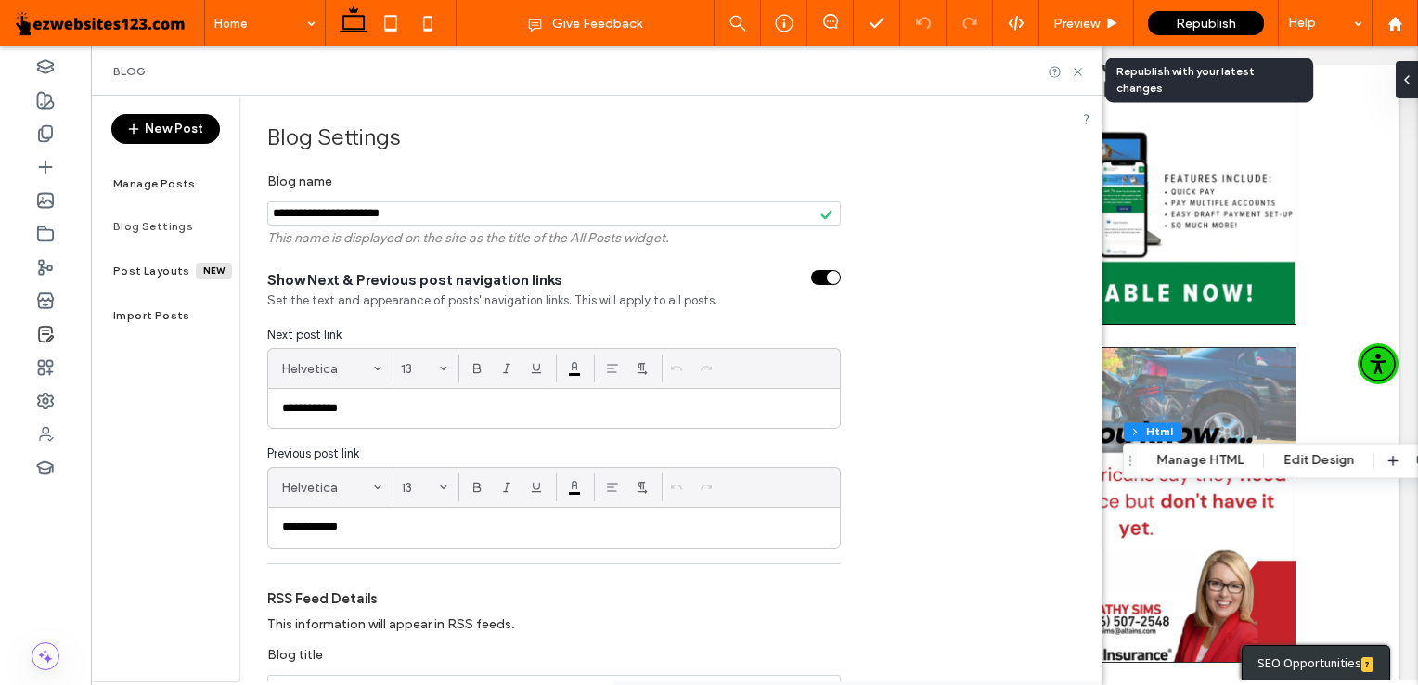
click at [1181, 16] on span "Republish" at bounding box center [1206, 24] width 60 height 16
